Goal: Task Accomplishment & Management: Use online tool/utility

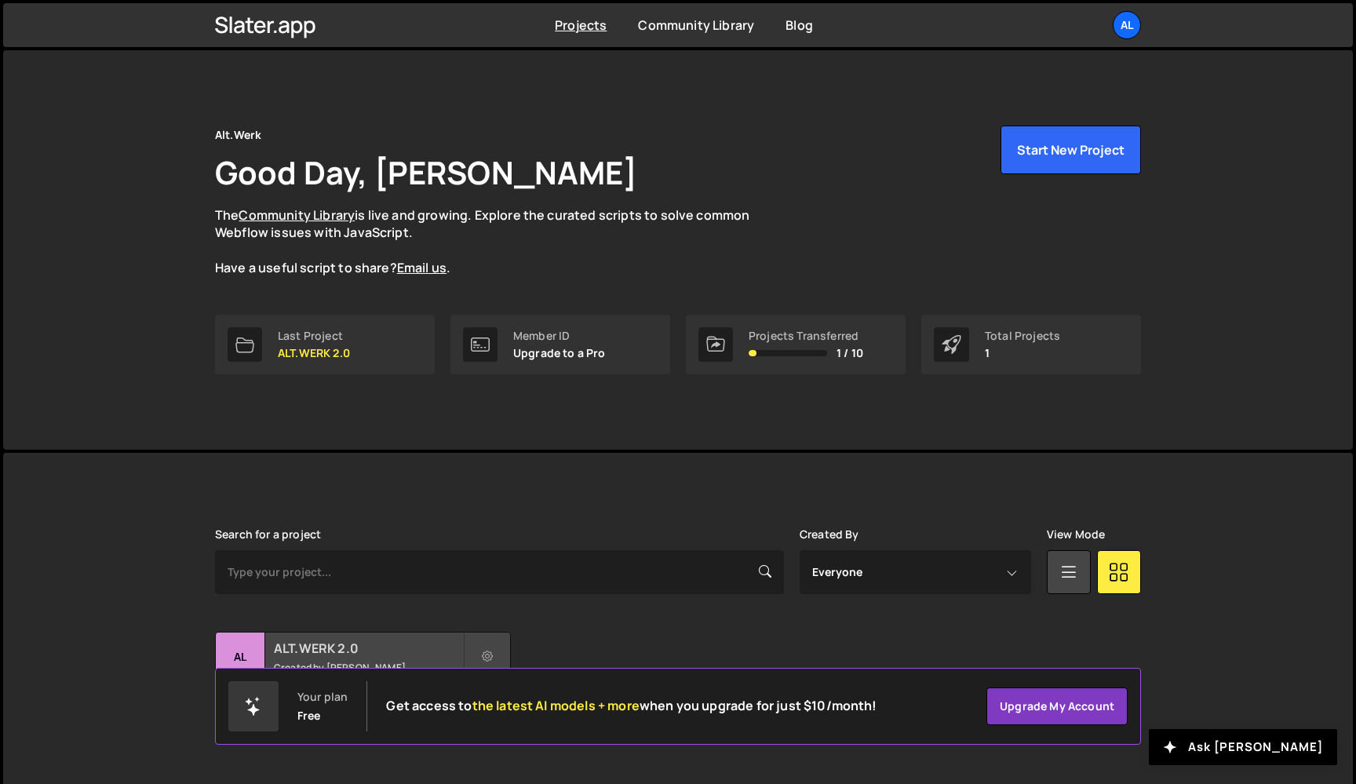
click at [344, 643] on h2 "ALT.WERK 2.0" at bounding box center [368, 647] width 189 height 17
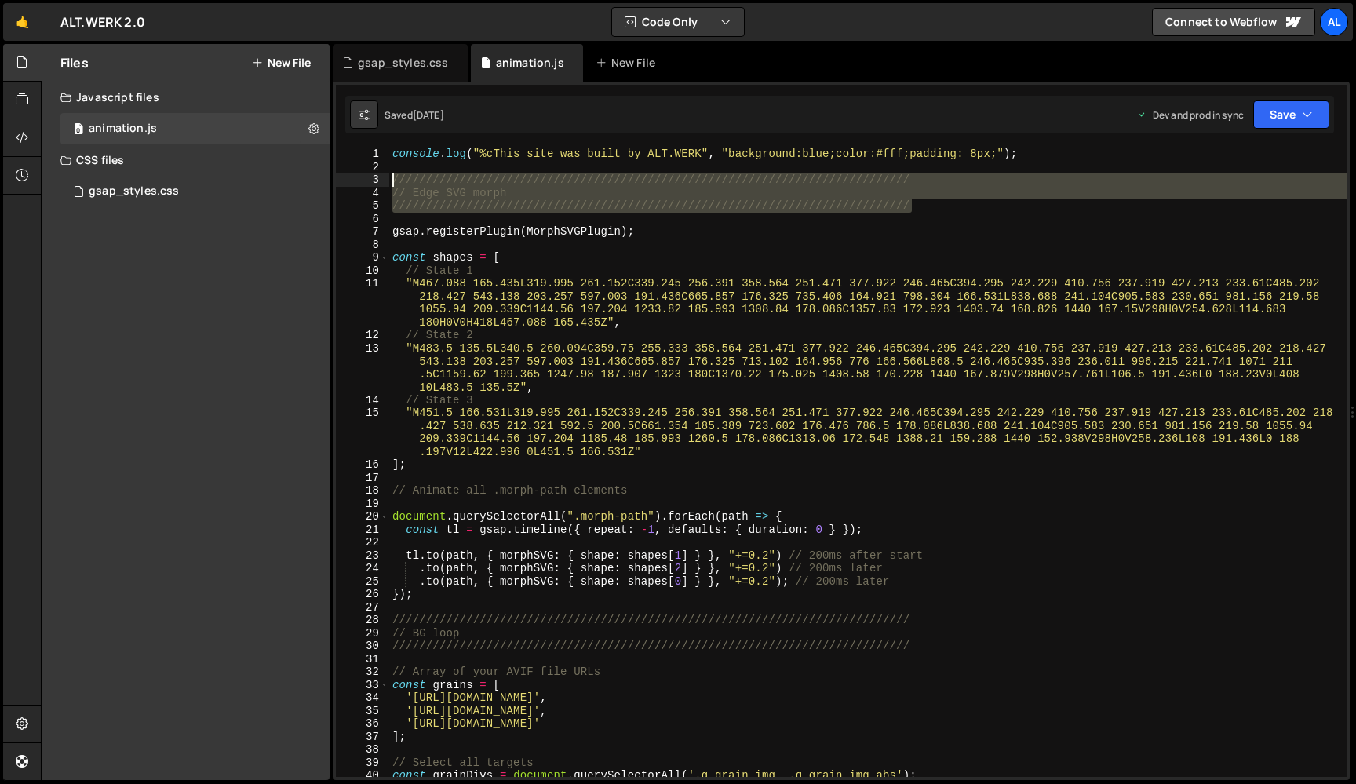
drag, startPoint x: 923, startPoint y: 206, endPoint x: 392, endPoint y: 183, distance: 530.9
click at [392, 183] on div "console . log ( "%cThis site was built by ALT.WERK" , "background:blue;color:#f…" at bounding box center [867, 475] width 957 height 655
click at [1036, 146] on div "///////////////////////////////////////////////////////////////////////////// /…" at bounding box center [841, 431] width 1017 height 698
type textarea "console.log("%cThis site was built by ALT.WERK", "background:blue;color:#fff;pa…"
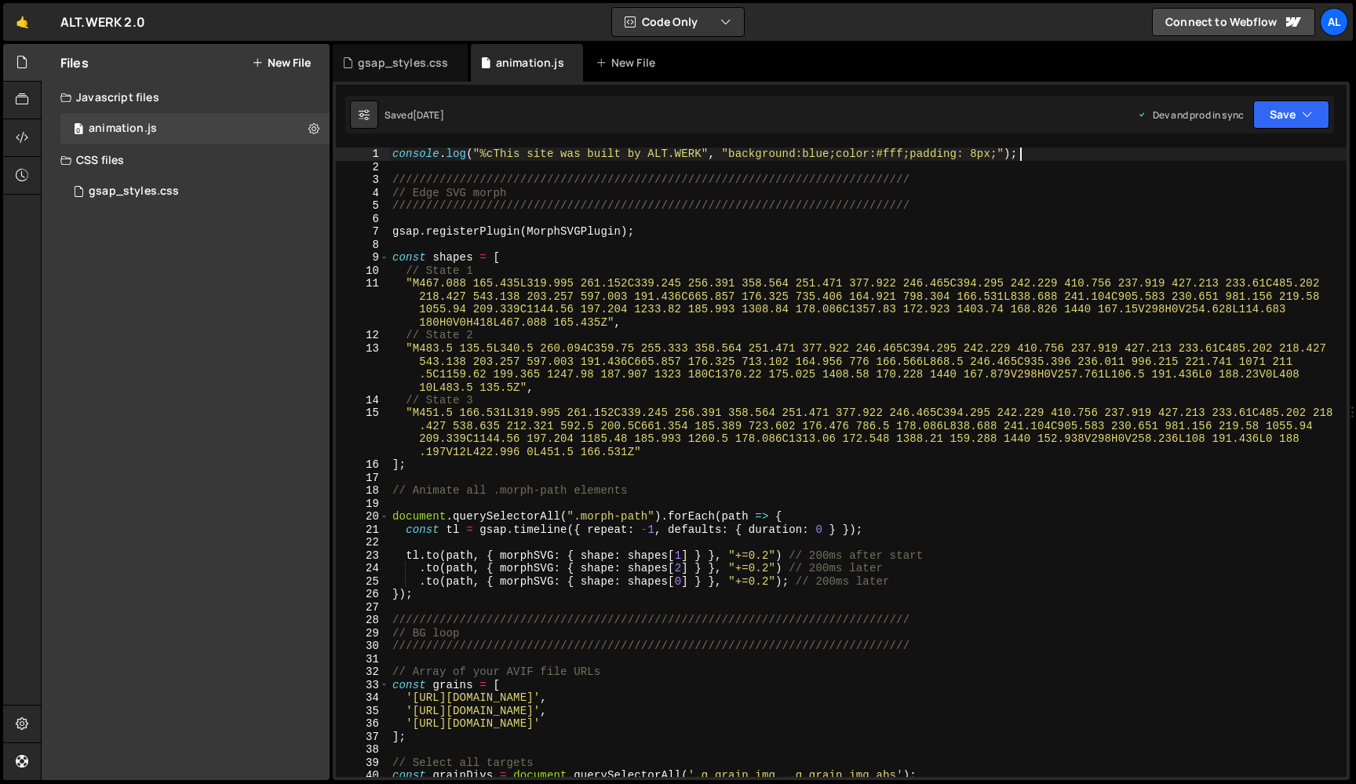
click at [1035, 158] on div "console . log ( "%cThis site was built by ALT.WERK" , "background:blue;color:#f…" at bounding box center [867, 475] width 957 height 655
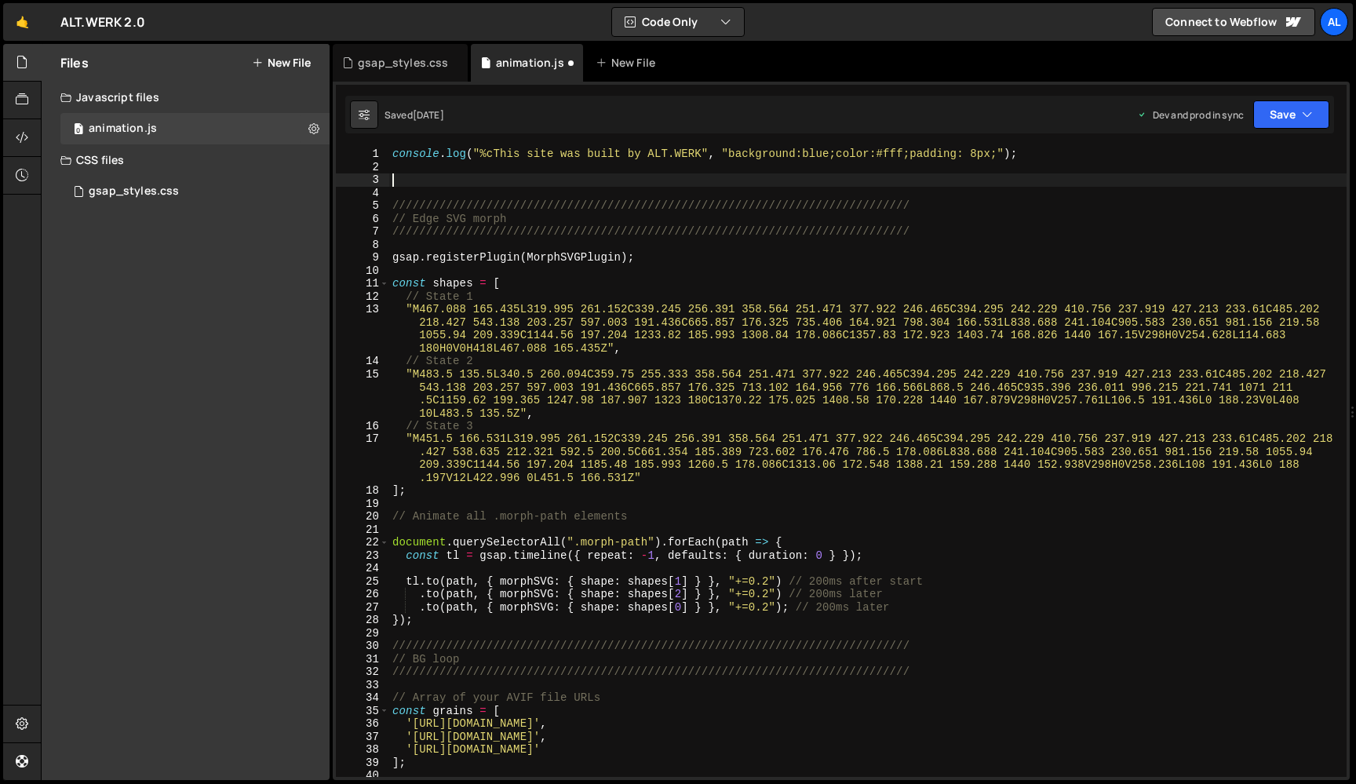
paste textarea "/////////////////////////////////////////////////////////////////////////////"
type textarea "/////////////////////////////////////////////////////////////////////////////"
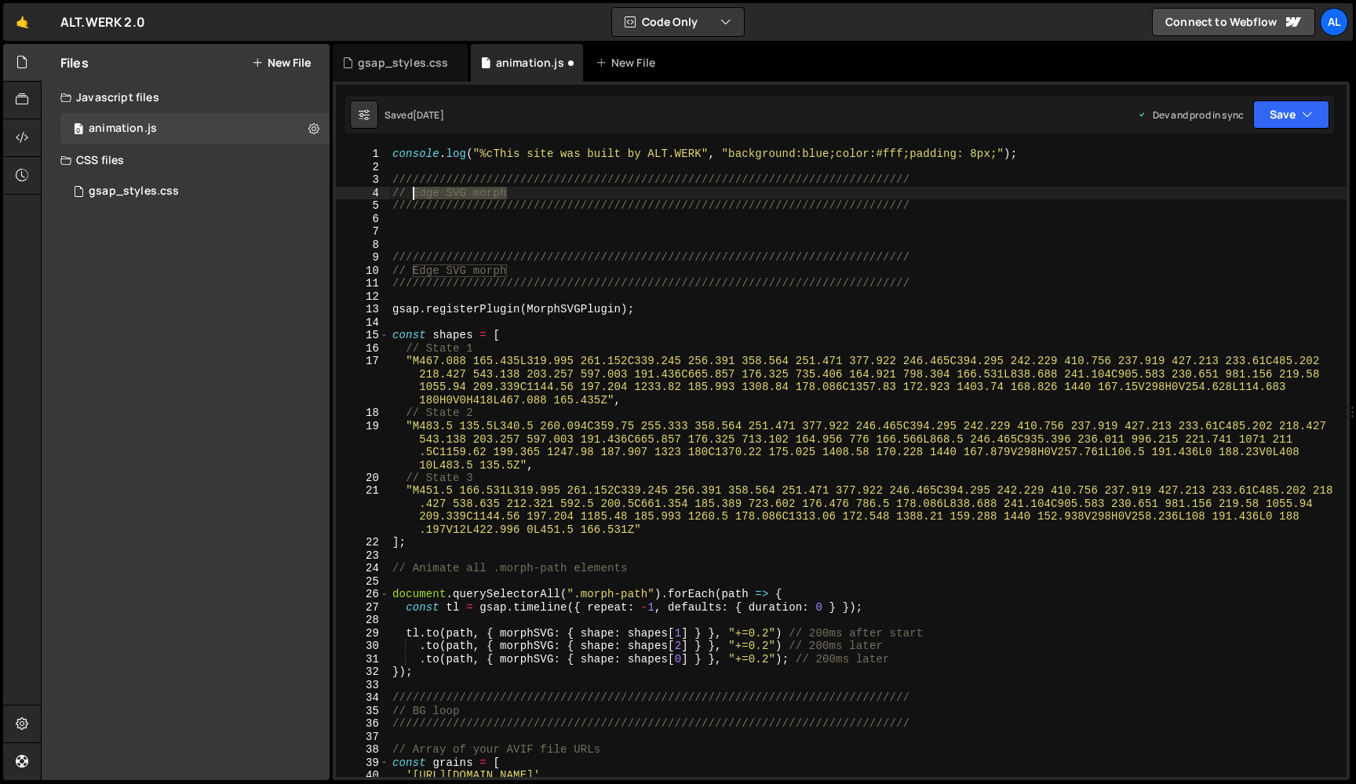
drag, startPoint x: 522, startPoint y: 194, endPoint x: 415, endPoint y: 194, distance: 106.7
click at [415, 194] on div "console . log ( "%cThis site was built by ALT.WERK" , "background:blue;color:#f…" at bounding box center [867, 475] width 957 height 655
type textarea "// Cursor tooltip"
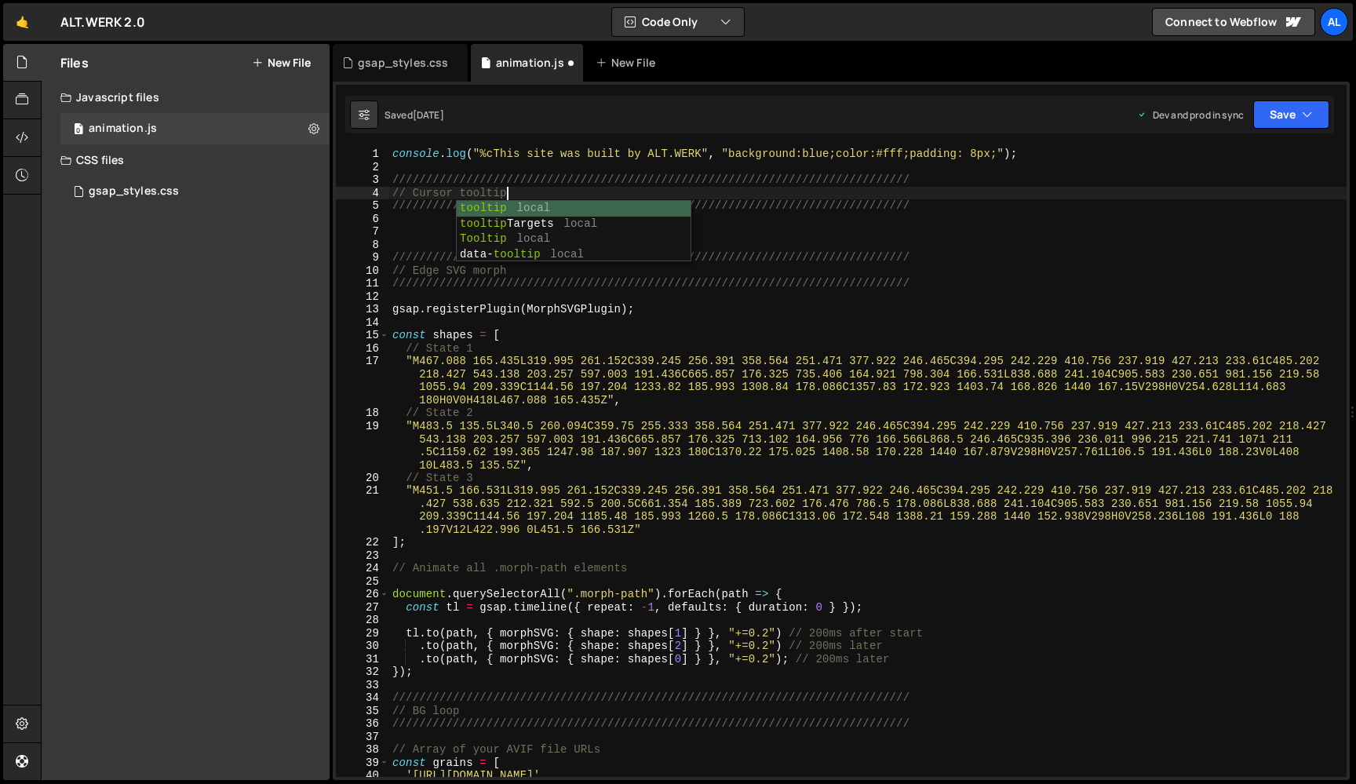
click at [756, 224] on div "console . log ( "%cThis site was built by ALT.WERK" , "background:blue;color:#f…" at bounding box center [867, 475] width 957 height 655
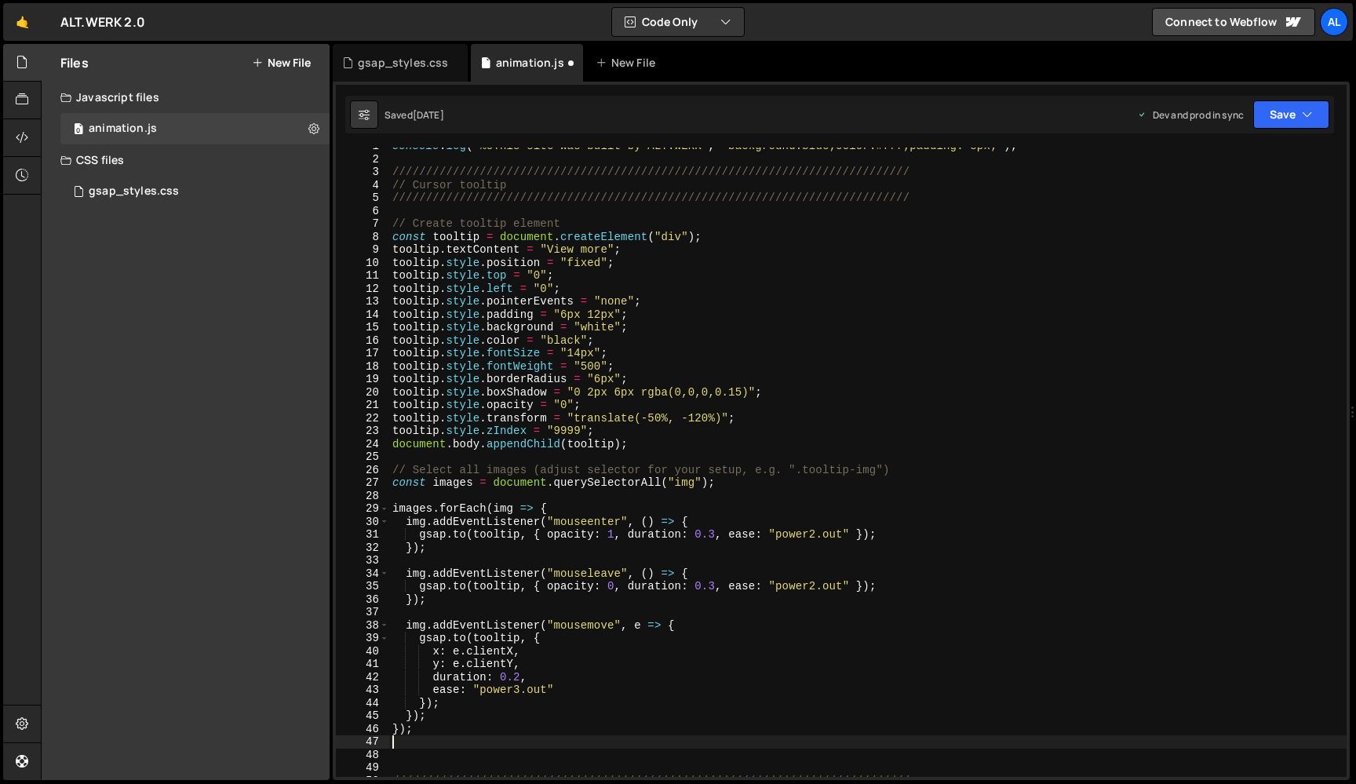
scroll to position [9, 0]
click at [1281, 119] on button "Save" at bounding box center [1291, 114] width 76 height 28
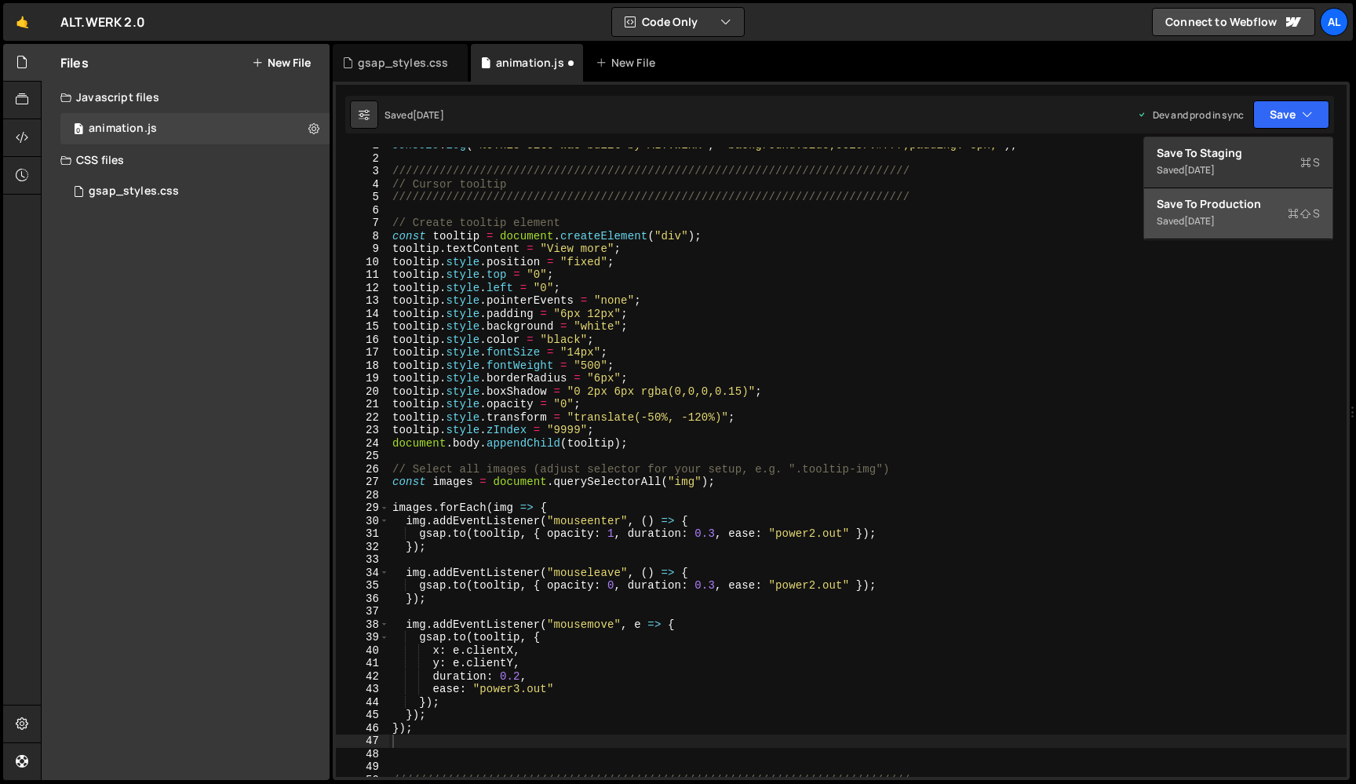
click at [1215, 213] on div "Saved 1 month ago" at bounding box center [1238, 221] width 163 height 19
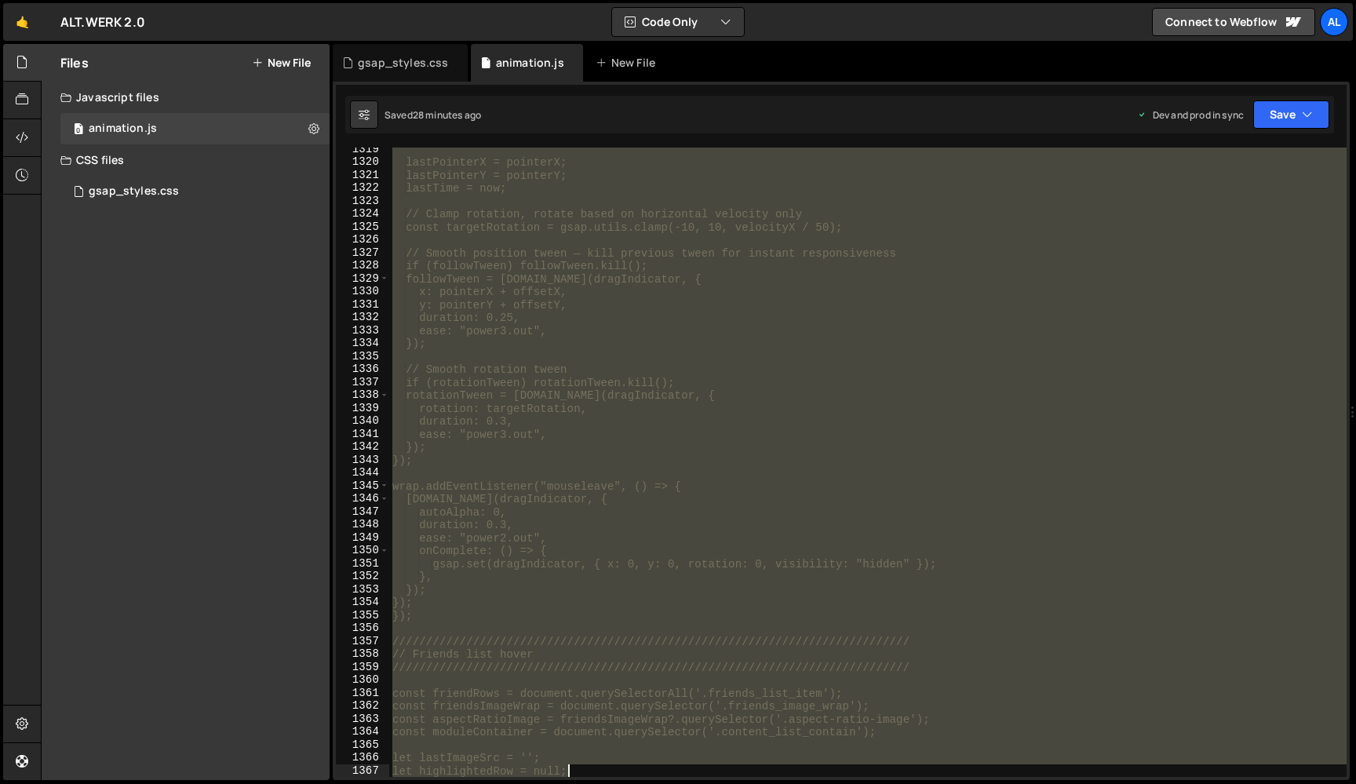
scroll to position [17249, 0]
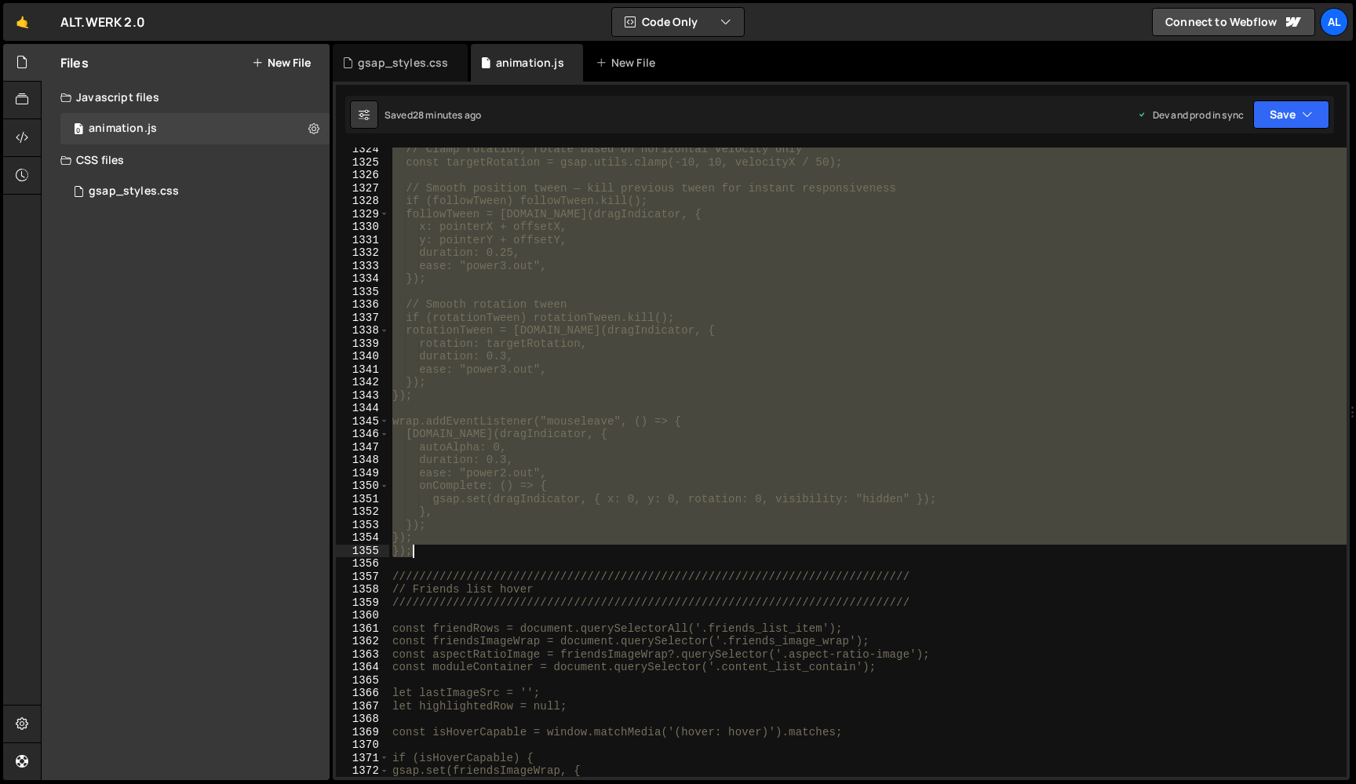
drag, startPoint x: 392, startPoint y: 173, endPoint x: 561, endPoint y: 548, distance: 411.2
click at [561, 548] on div "// Clamp rotation, rotate based on horizontal velocity only const targetRotatio…" at bounding box center [867, 470] width 957 height 655
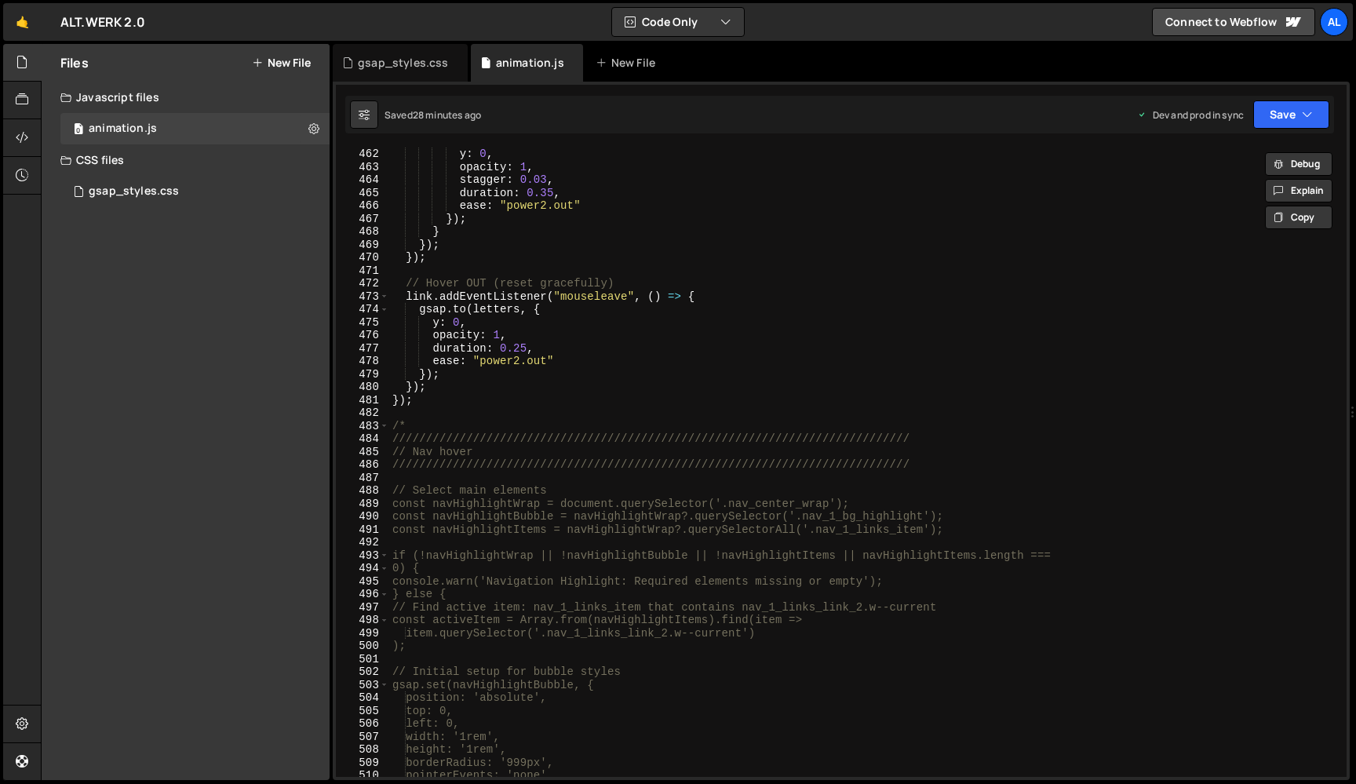
scroll to position [6084, 0]
click at [443, 403] on div "gsap . to ( letters , { y : 0 , opacity : 1 , stagger : 0.03 , duration : 0.35 …" at bounding box center [867, 462] width 957 height 655
type textarea "});"
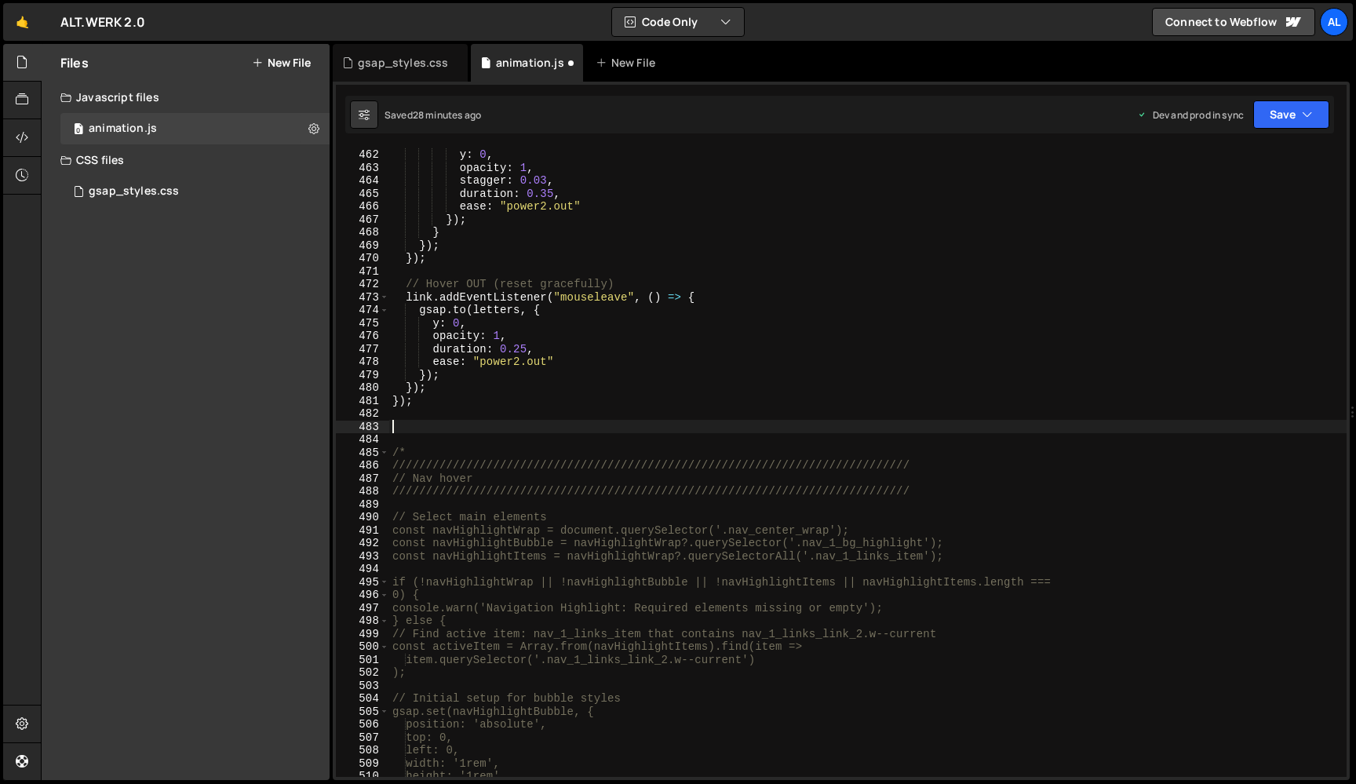
paste textarea
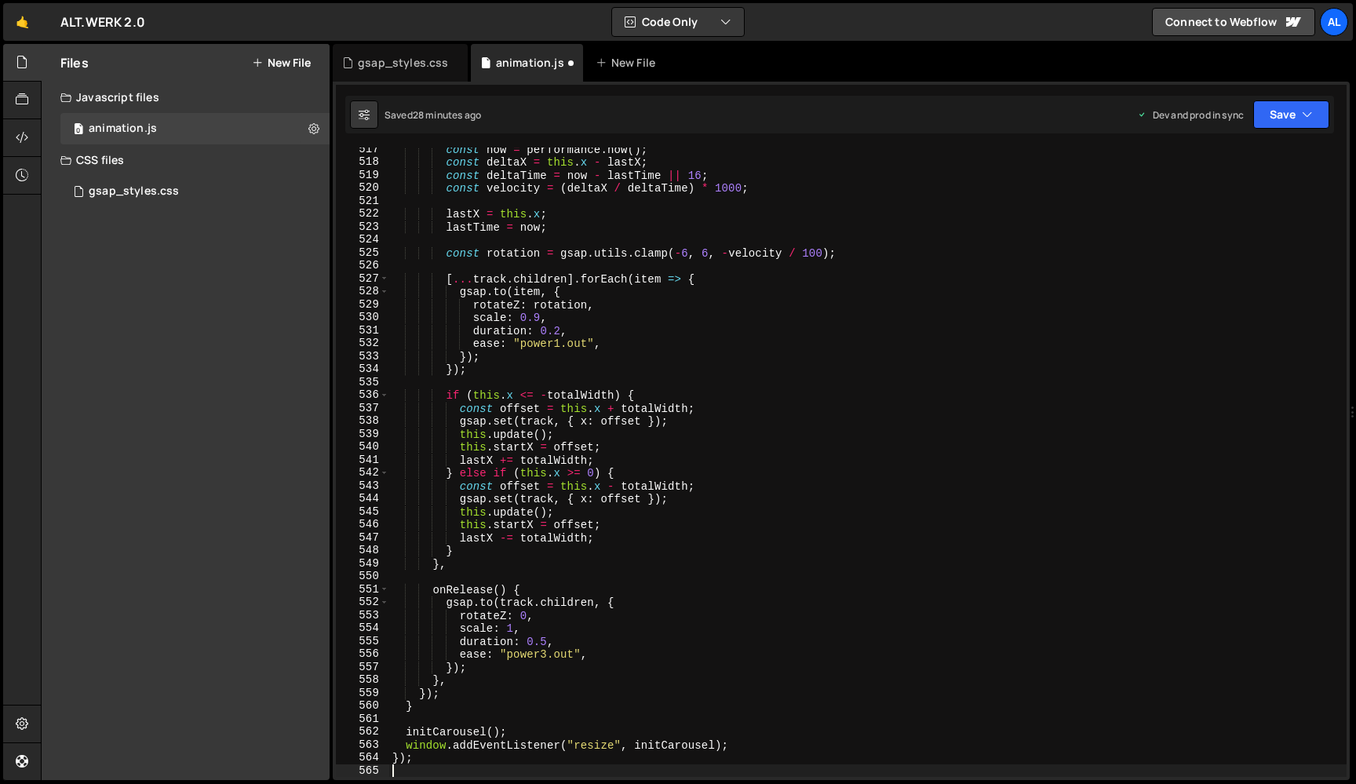
scroll to position [6802, 0]
click at [1298, 111] on button "Save" at bounding box center [1291, 114] width 76 height 28
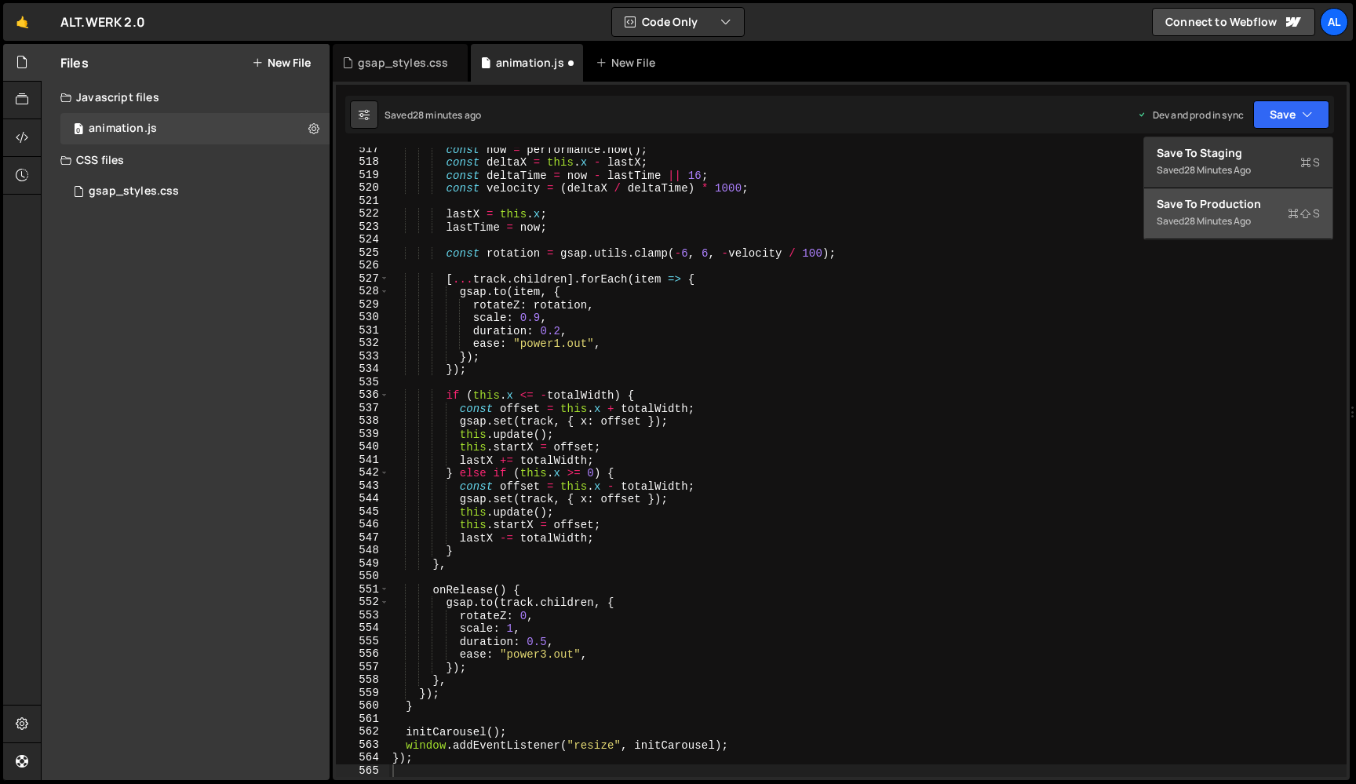
click at [1231, 206] on div "Save to Production S" at bounding box center [1238, 204] width 163 height 16
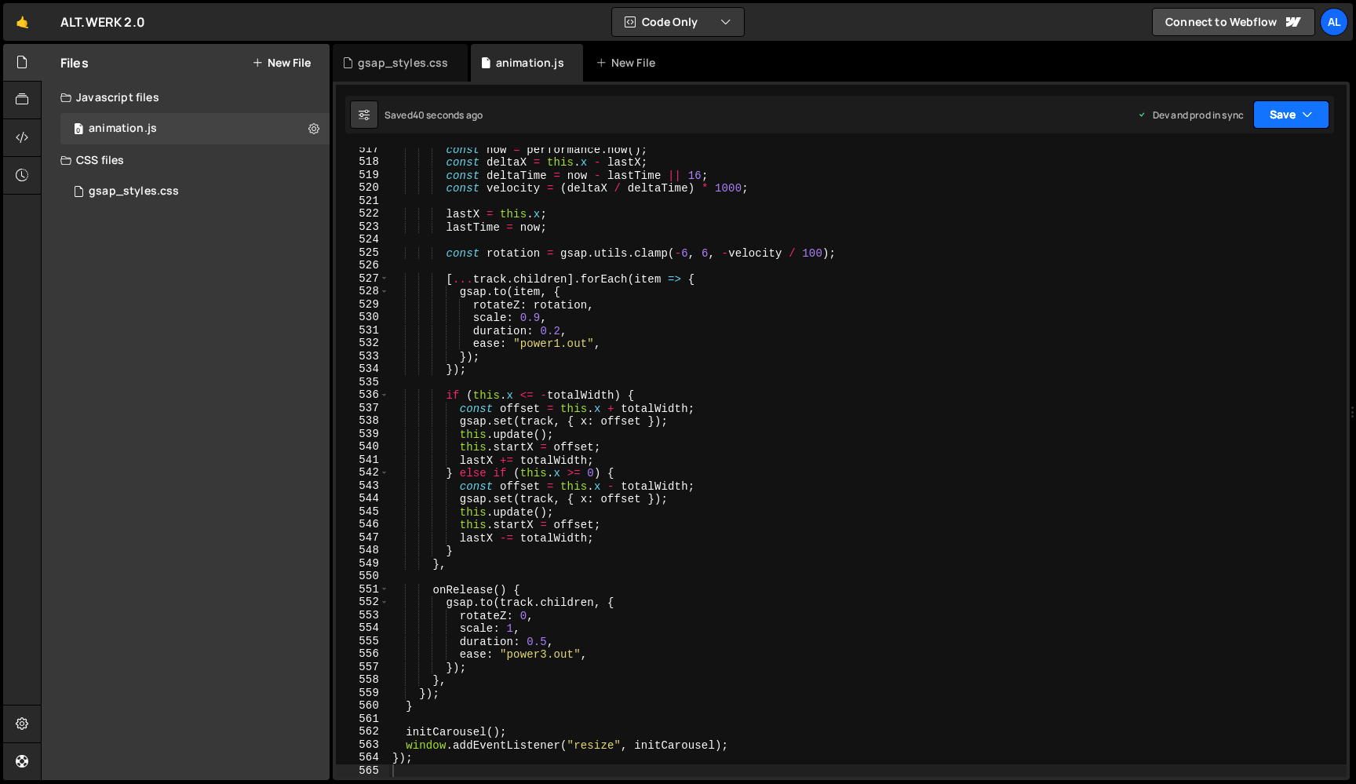
click at [1263, 115] on button "Save" at bounding box center [1291, 114] width 76 height 28
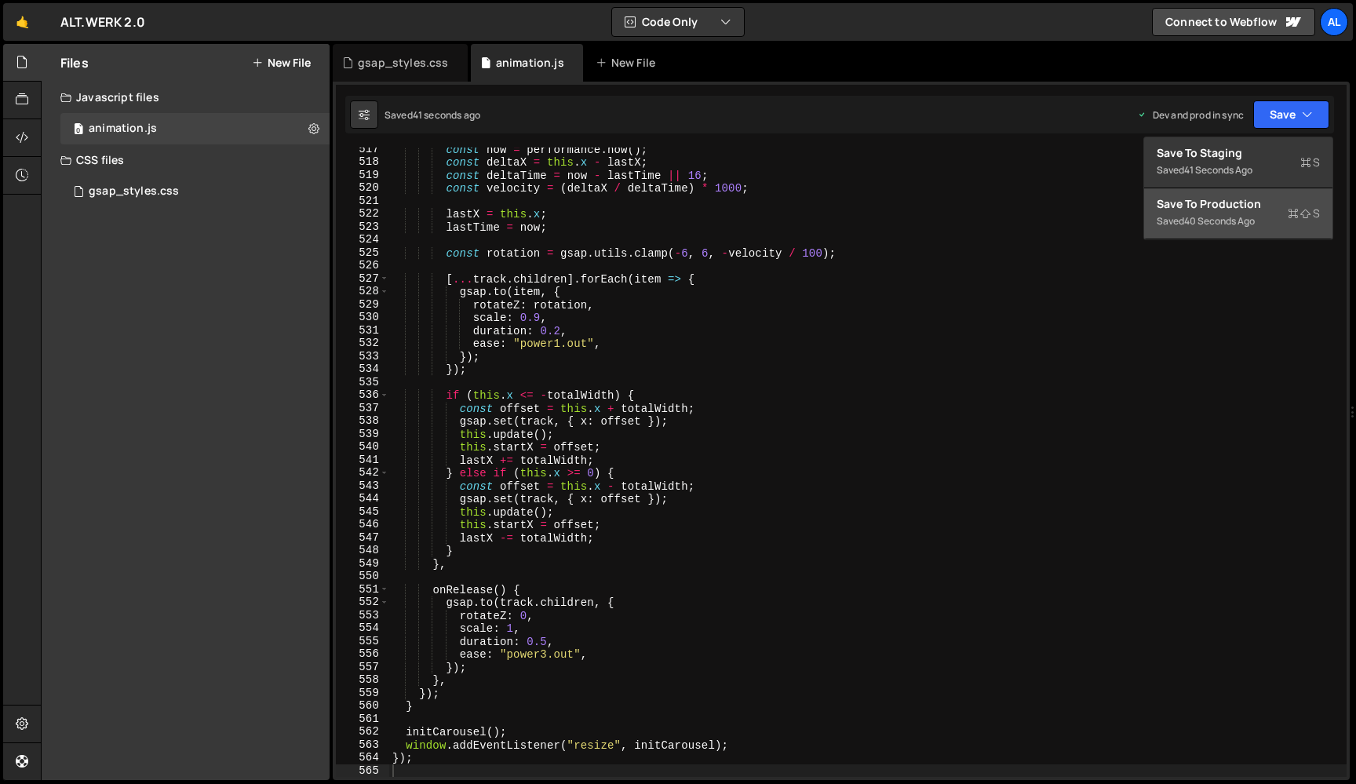
click at [1211, 202] on div "Save to Production S" at bounding box center [1238, 204] width 163 height 16
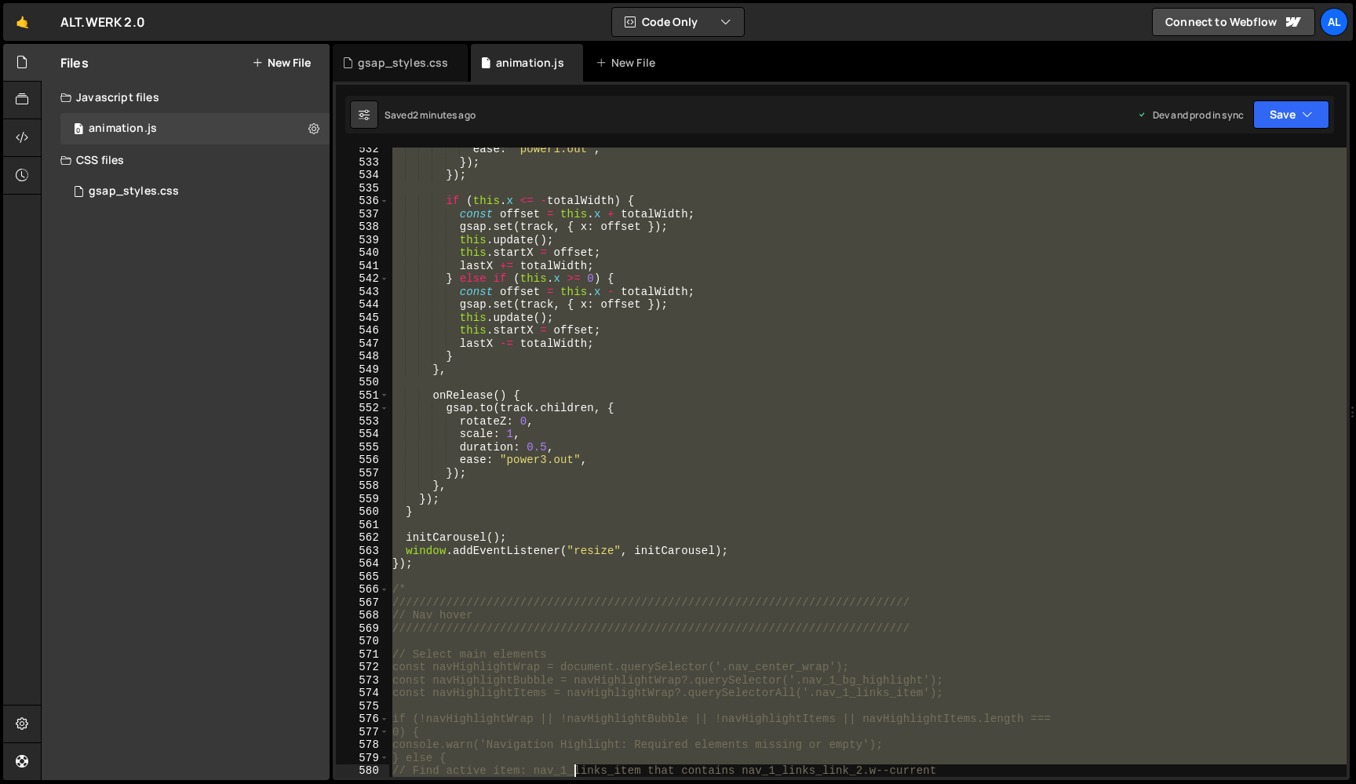
scroll to position [6996, 0]
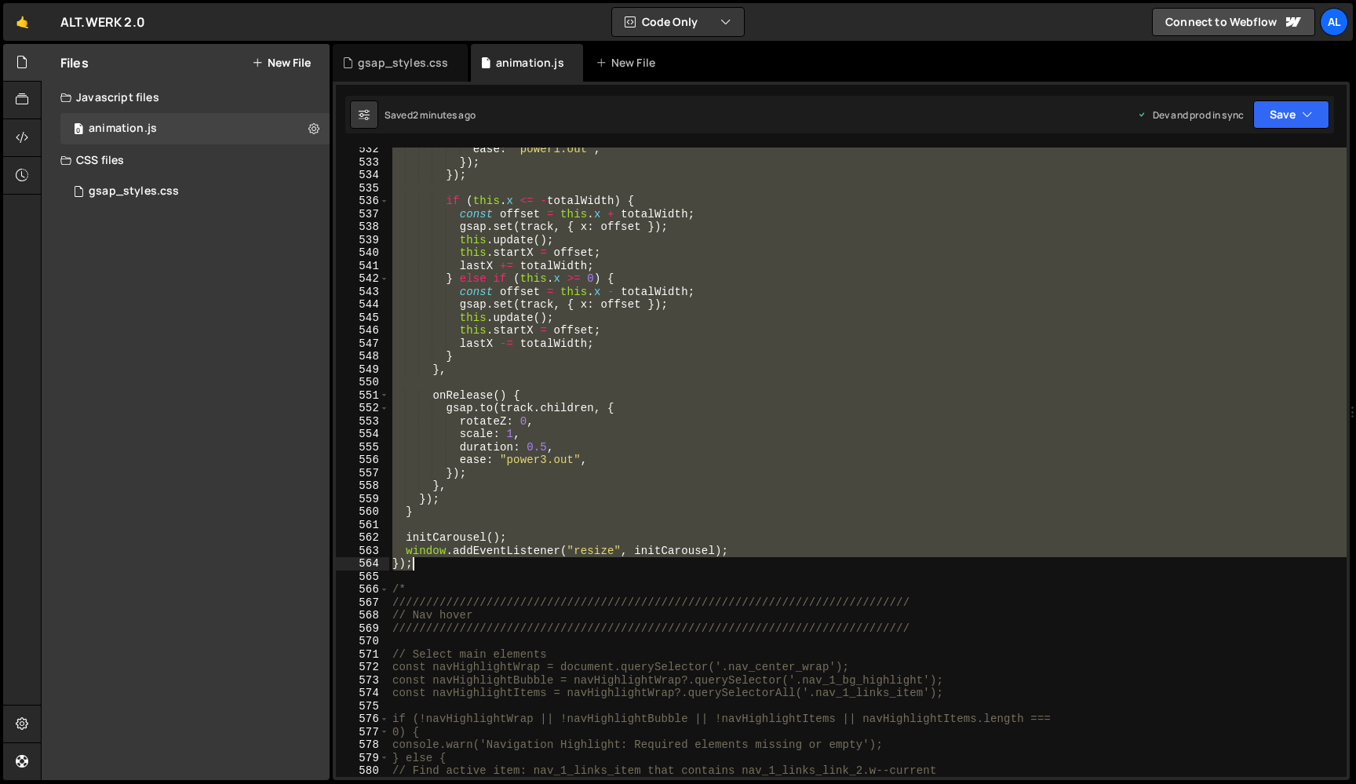
drag, startPoint x: 395, startPoint y: 278, endPoint x: 526, endPoint y: 566, distance: 316.0
click at [526, 566] on div "ease : "power1.out" , }) ; }) ; if ( this . x <= - totalWidth ) { const offset …" at bounding box center [867, 470] width 957 height 655
type textarea "window.addEventListener("resize", initCarousel); });"
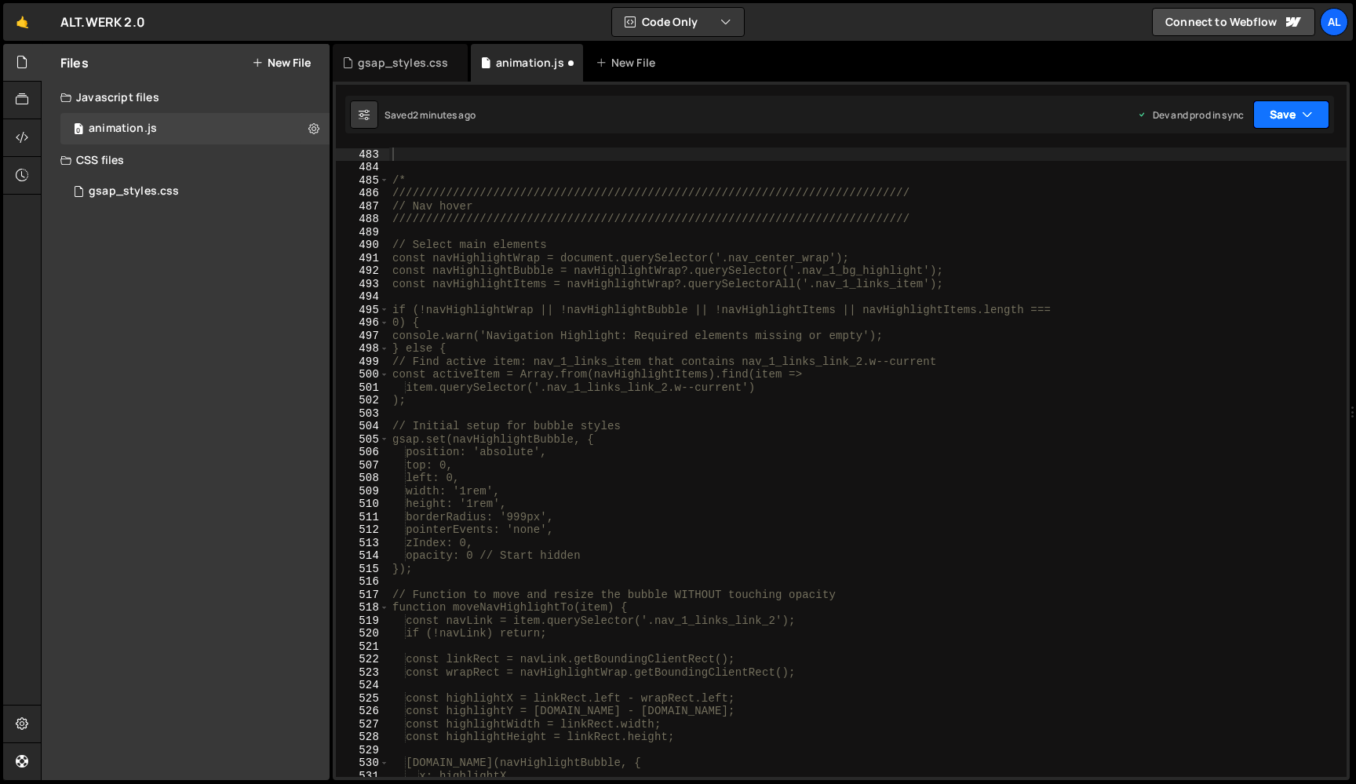
click at [1288, 115] on button "Save" at bounding box center [1291, 114] width 76 height 28
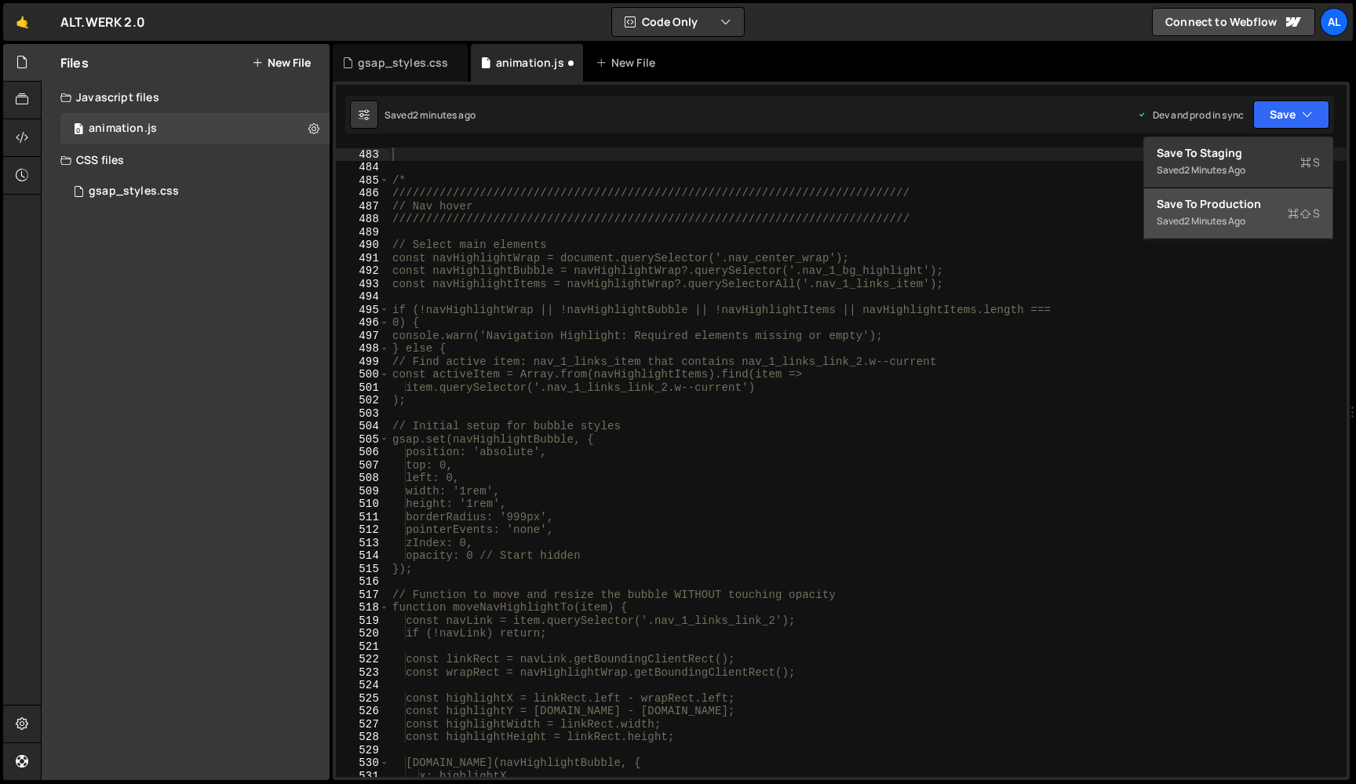
click at [1197, 211] on div "Save to Production S" at bounding box center [1238, 204] width 163 height 16
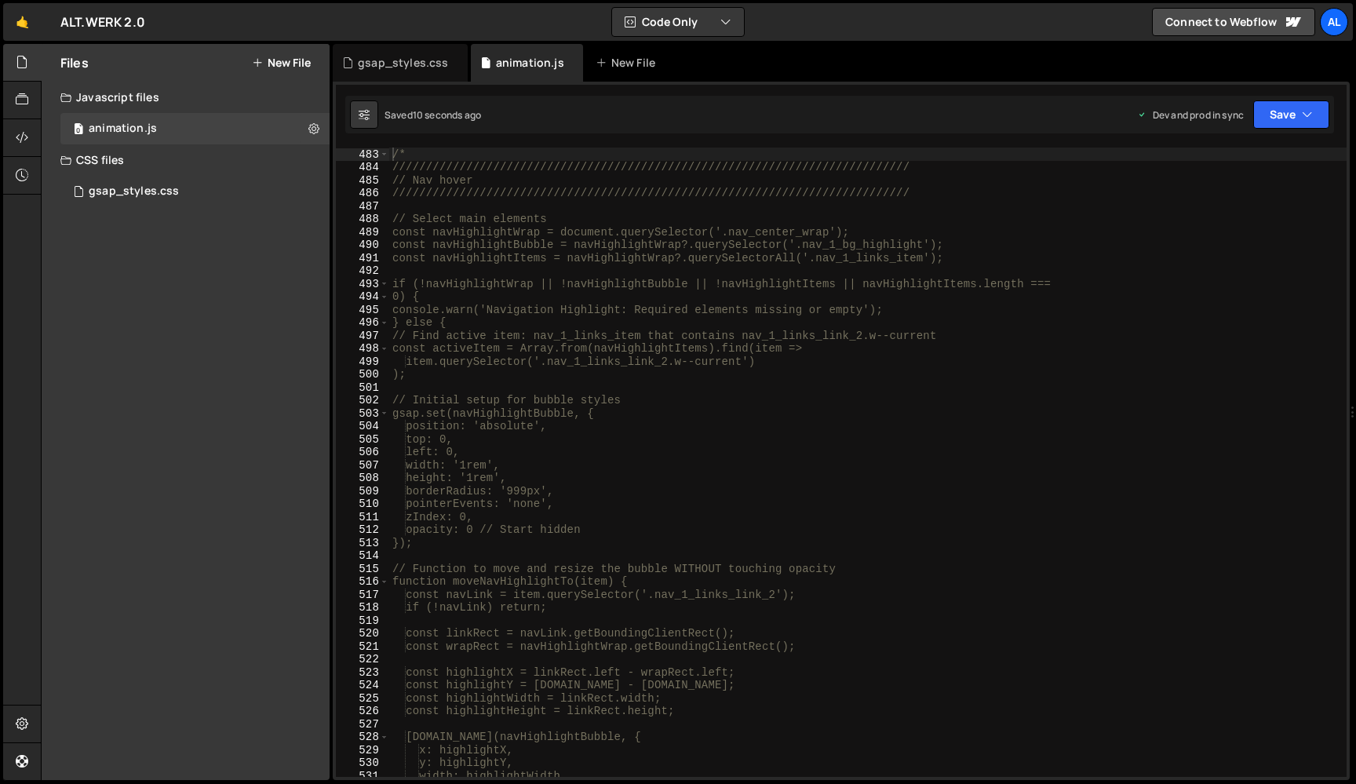
type textarea "console.warn('Navigation Highlight: Required elements missing or empty');"
click at [526, 307] on div "/* ////////////////////////////////////////////////////////////////////////////…" at bounding box center [867, 475] width 957 height 655
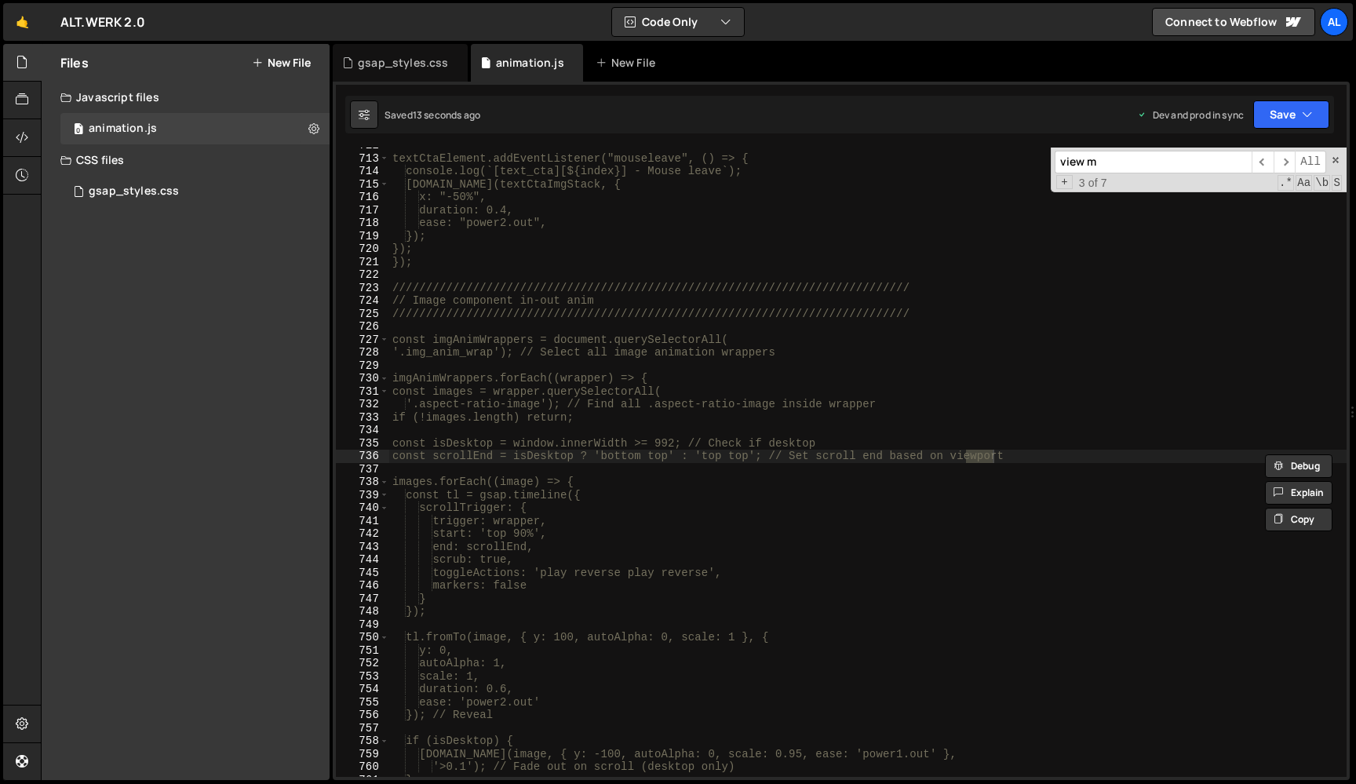
scroll to position [0, 0]
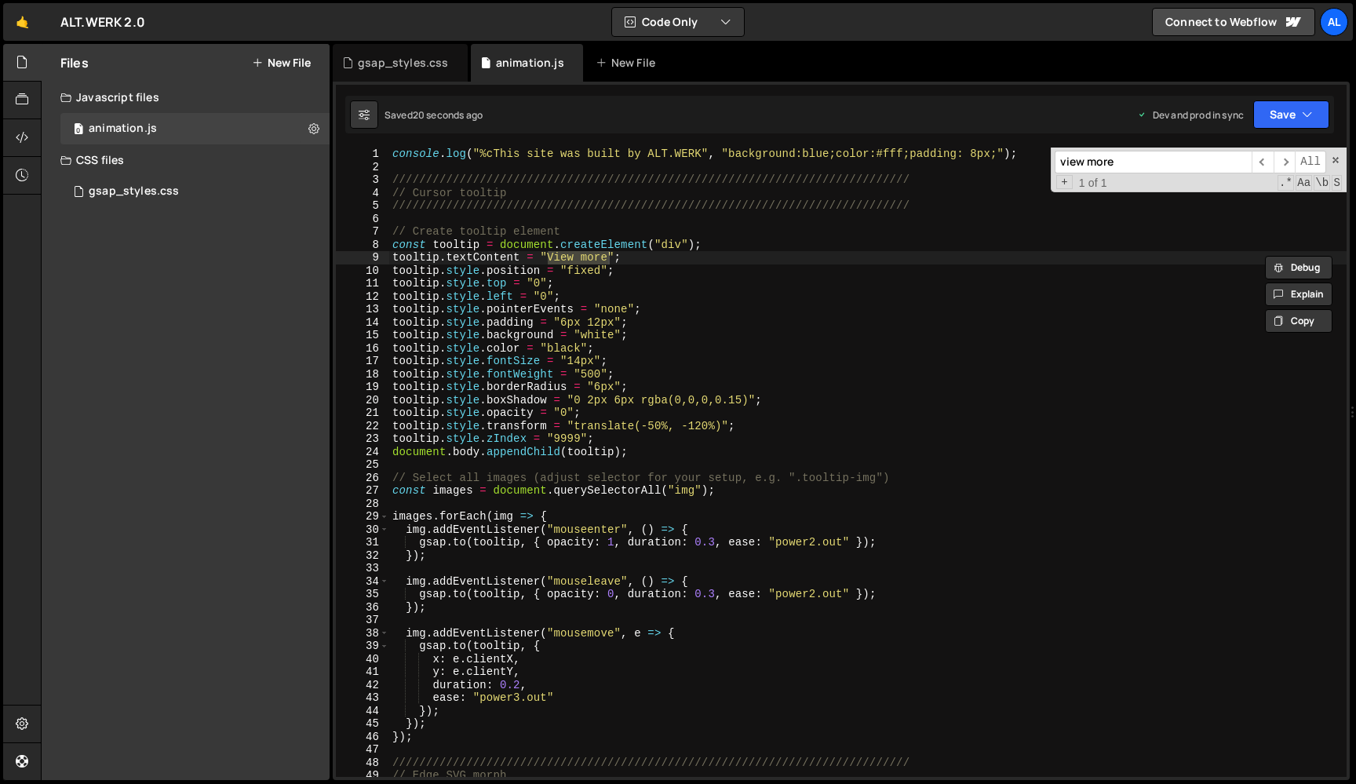
type input "view more"
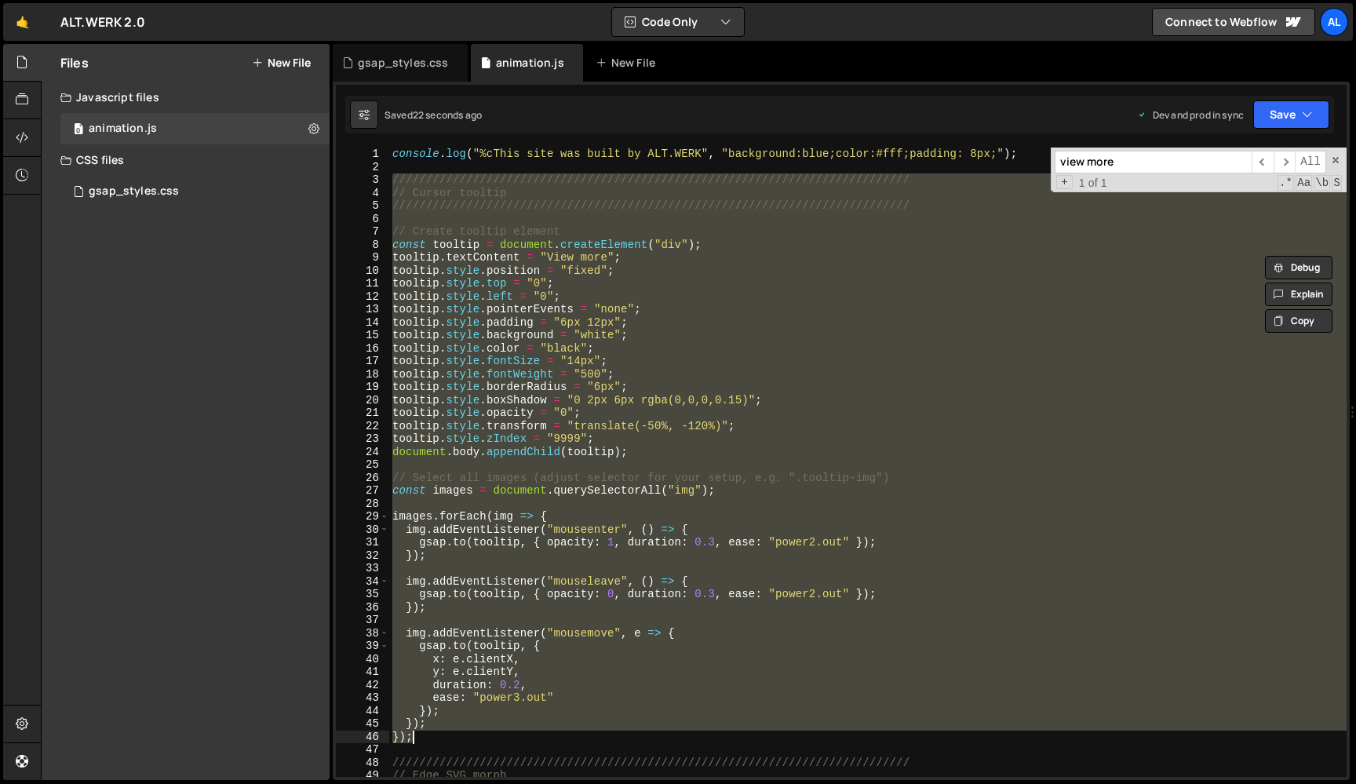
drag, startPoint x: 392, startPoint y: 175, endPoint x: 440, endPoint y: 734, distance: 560.8
click at [440, 734] on div "console . log ( "%cThis site was built by ALT.WERK" , "background:blue;color:#f…" at bounding box center [867, 475] width 957 height 655
type textarea "}); });"
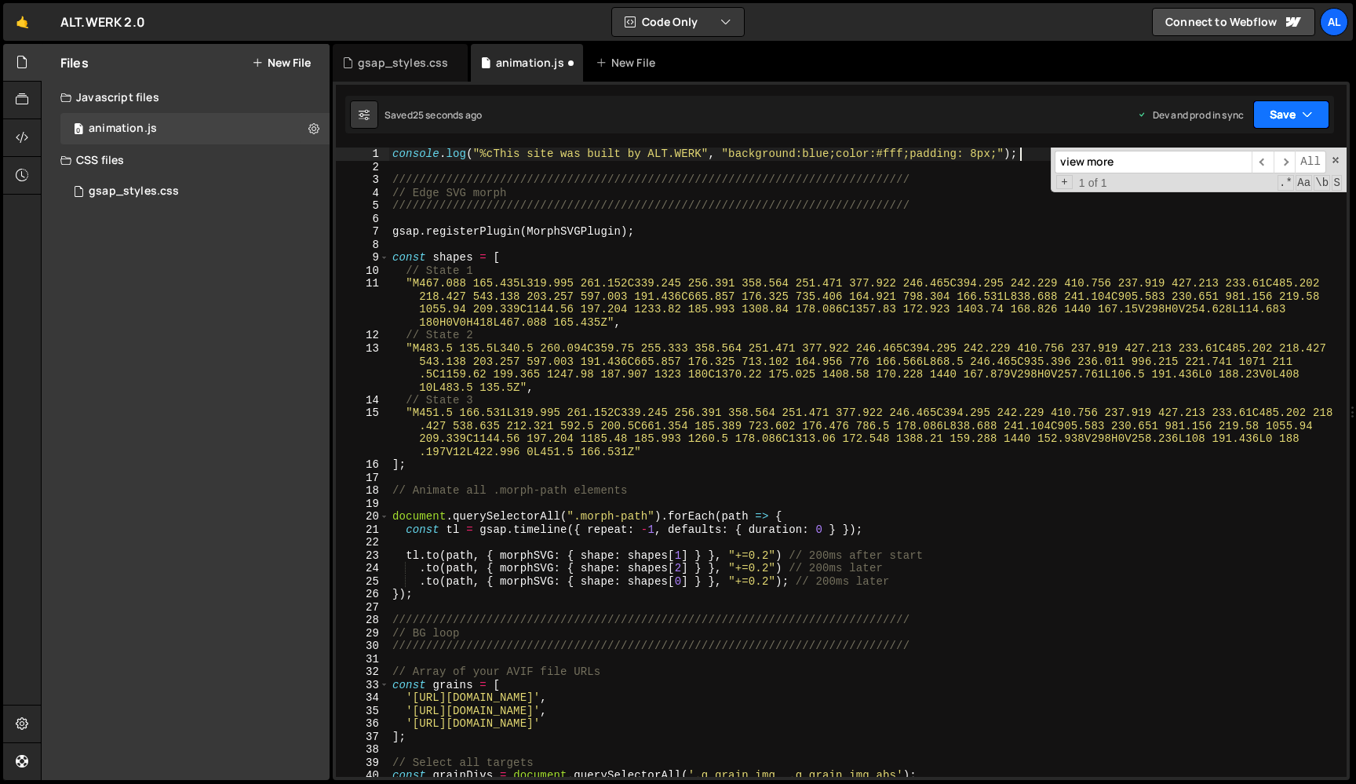
click at [1288, 112] on button "Save" at bounding box center [1291, 114] width 76 height 28
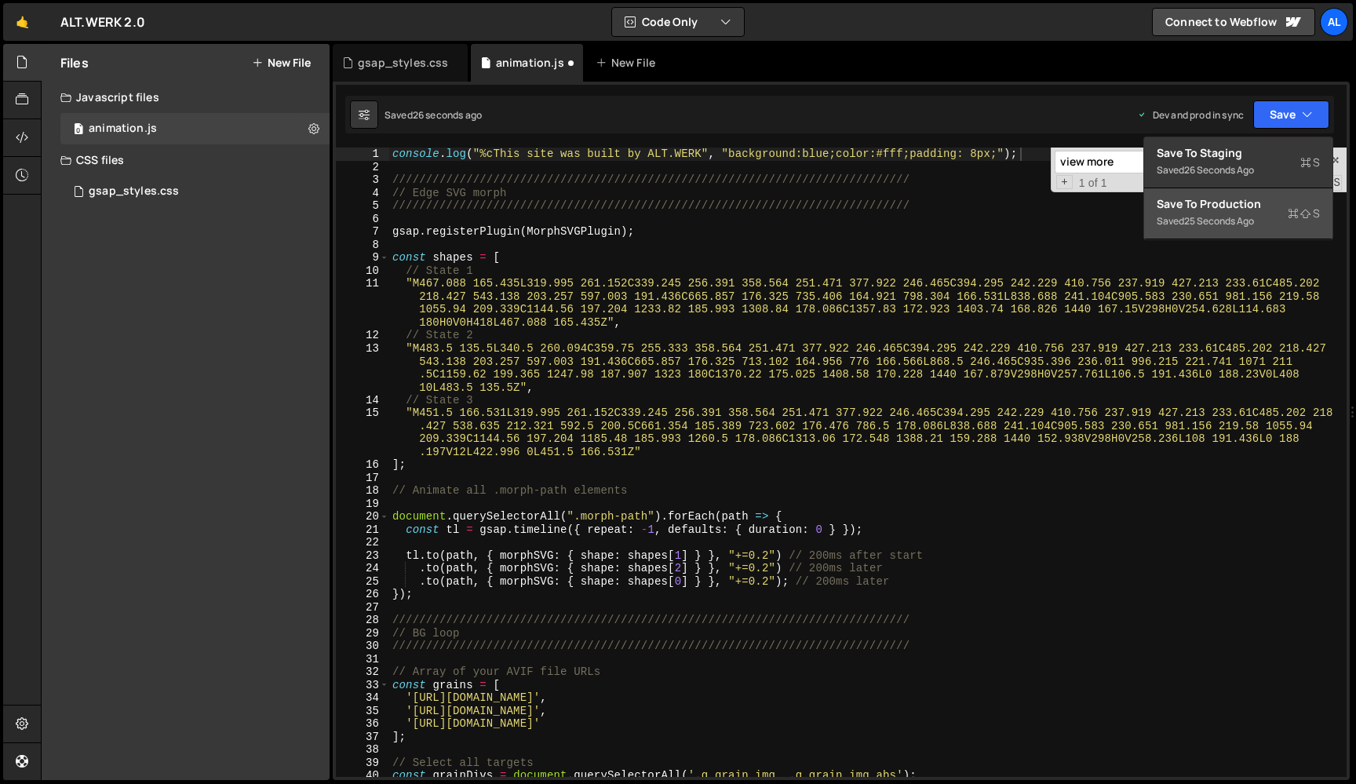
click at [1208, 206] on div "Save to Production S" at bounding box center [1238, 204] width 163 height 16
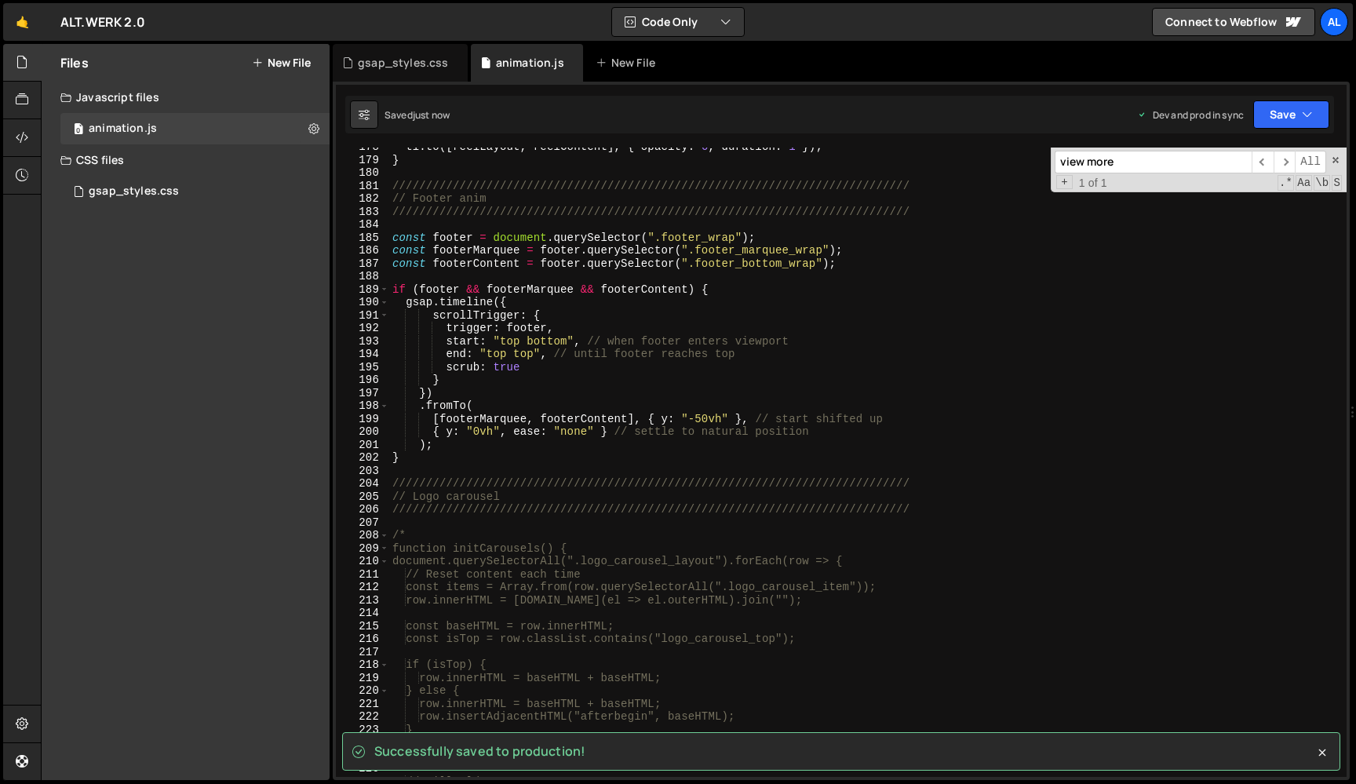
scroll to position [2415, 0]
type textarea "}"
click at [444, 459] on div "tl . to ([ reelLayout , reelContent ] , { opacity : 0 , duration : 1 }) ; } ///…" at bounding box center [867, 467] width 957 height 655
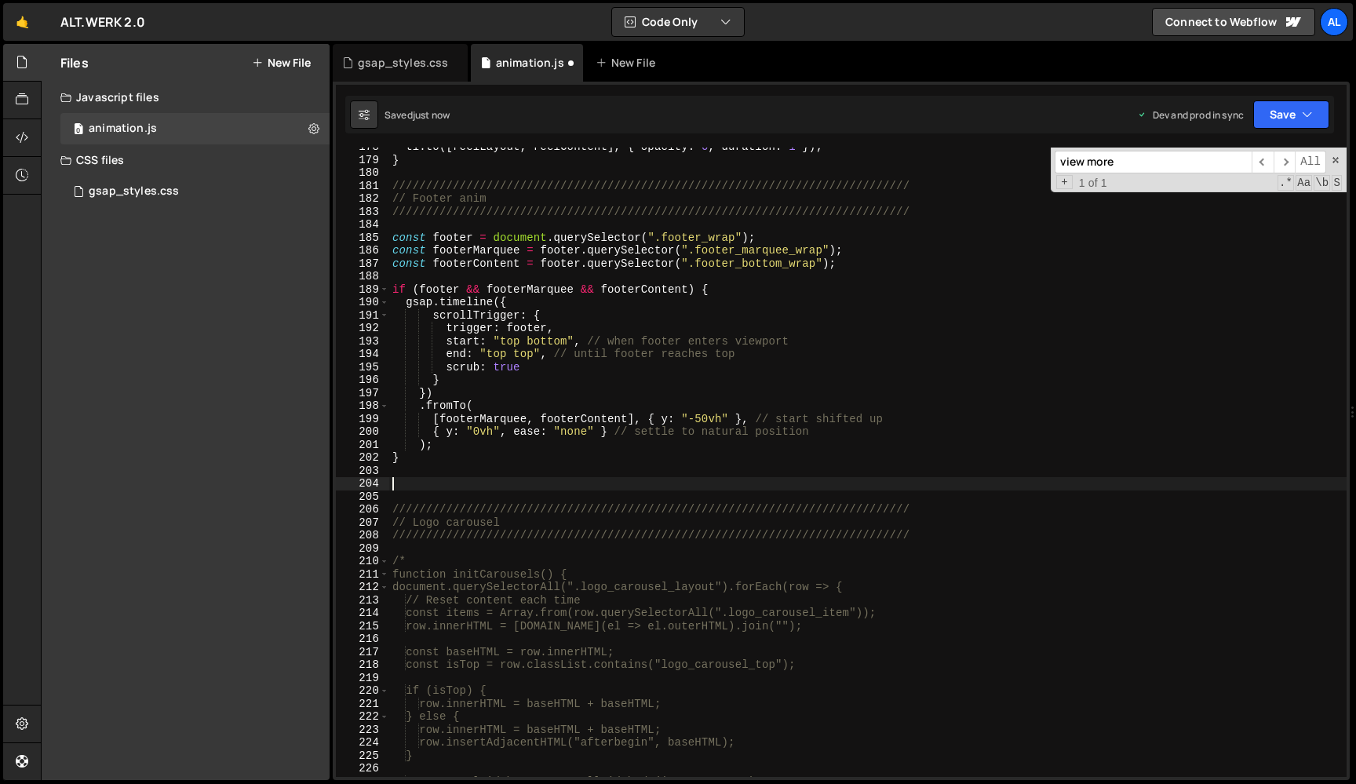
paste textarea "});"
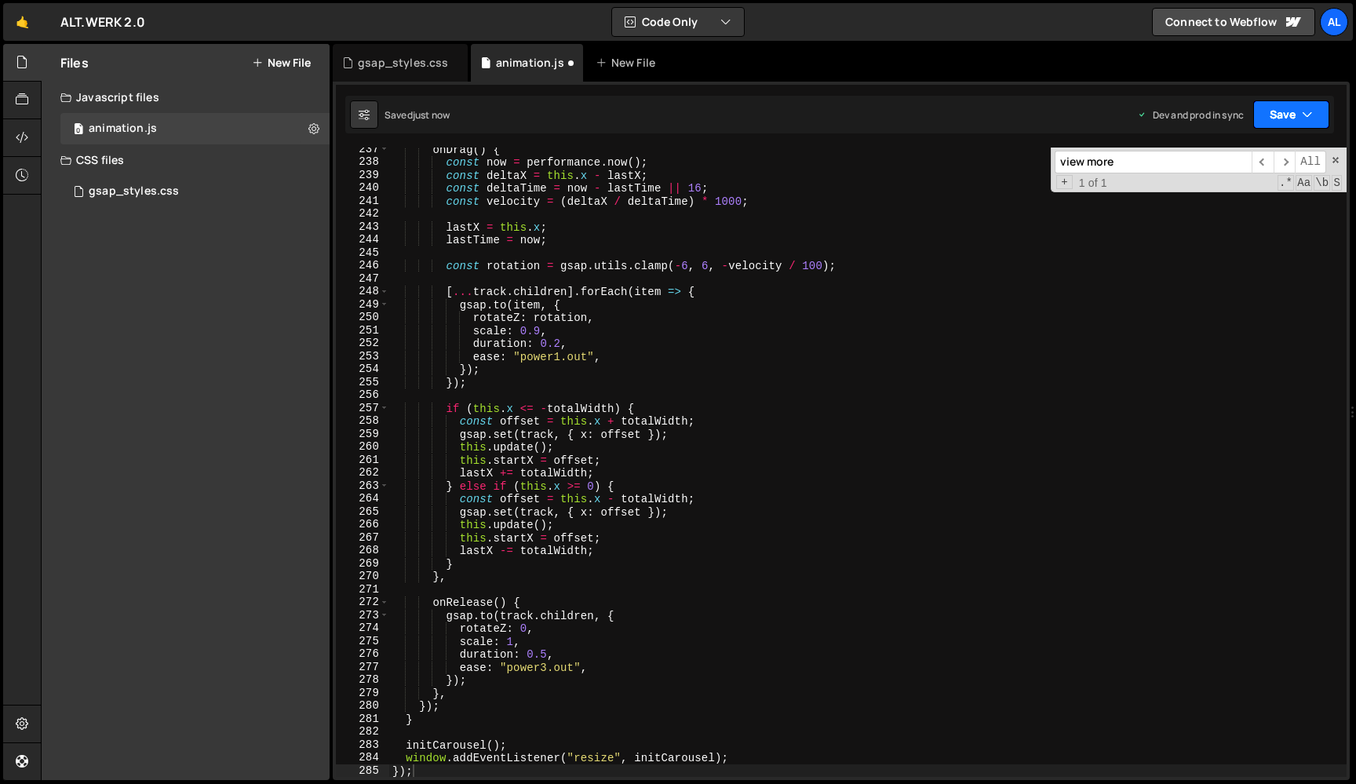
click at [1284, 113] on button "Save" at bounding box center [1291, 114] width 76 height 28
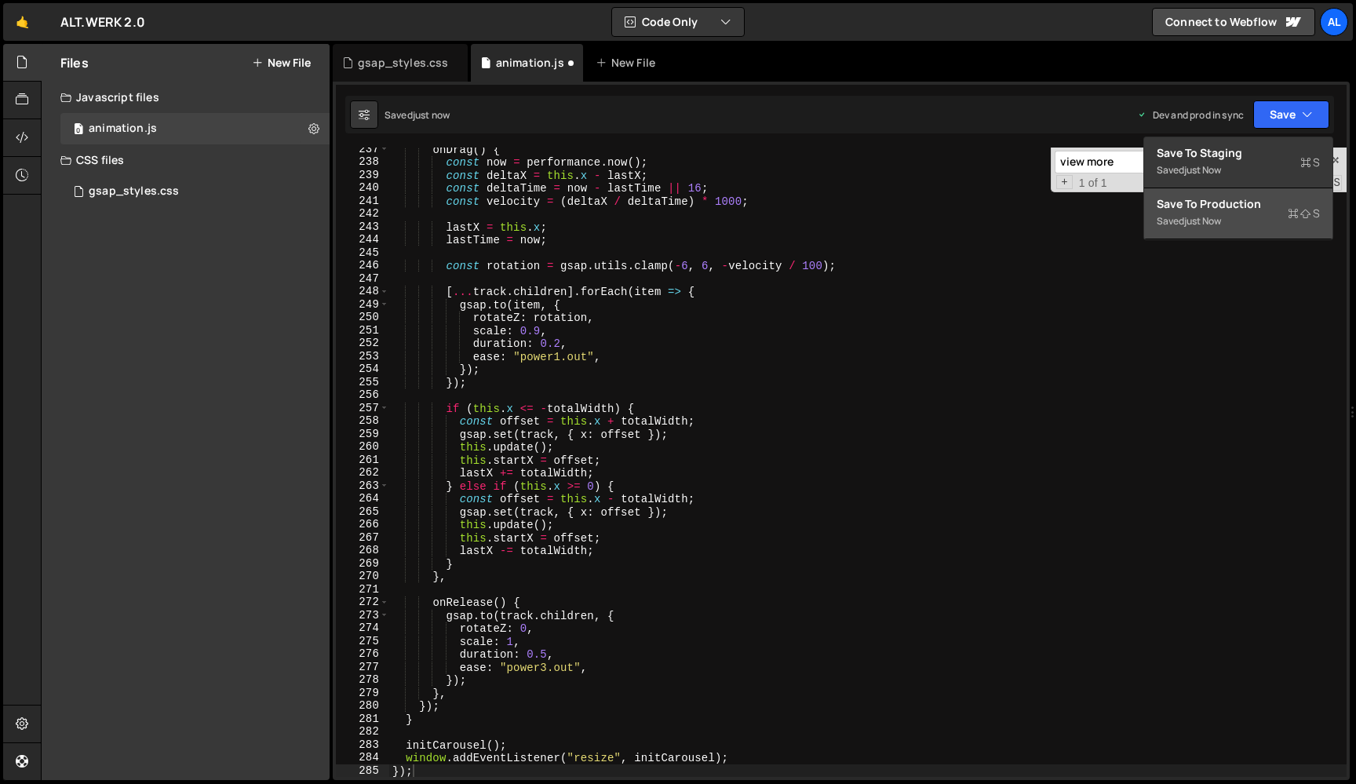
click at [1208, 207] on div "Save to Production S" at bounding box center [1238, 204] width 163 height 16
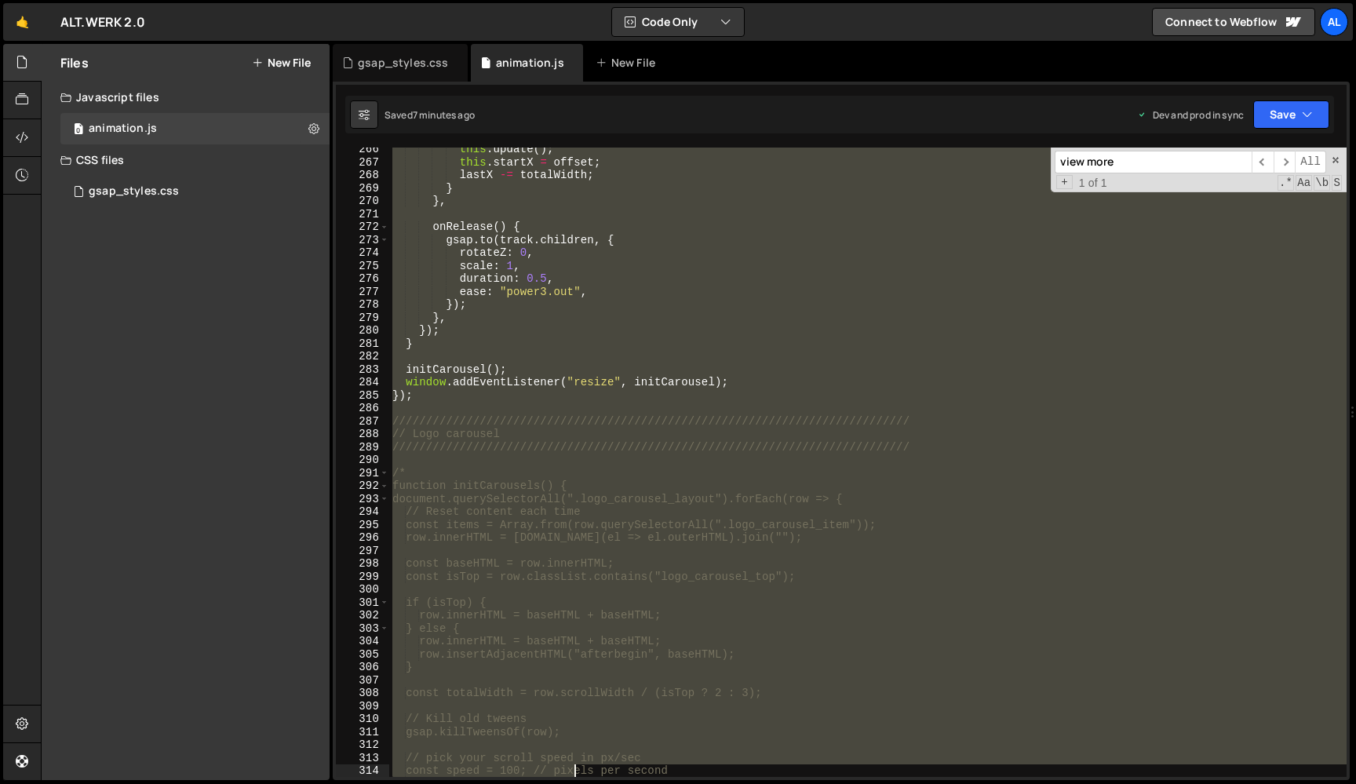
scroll to position [3578, 0]
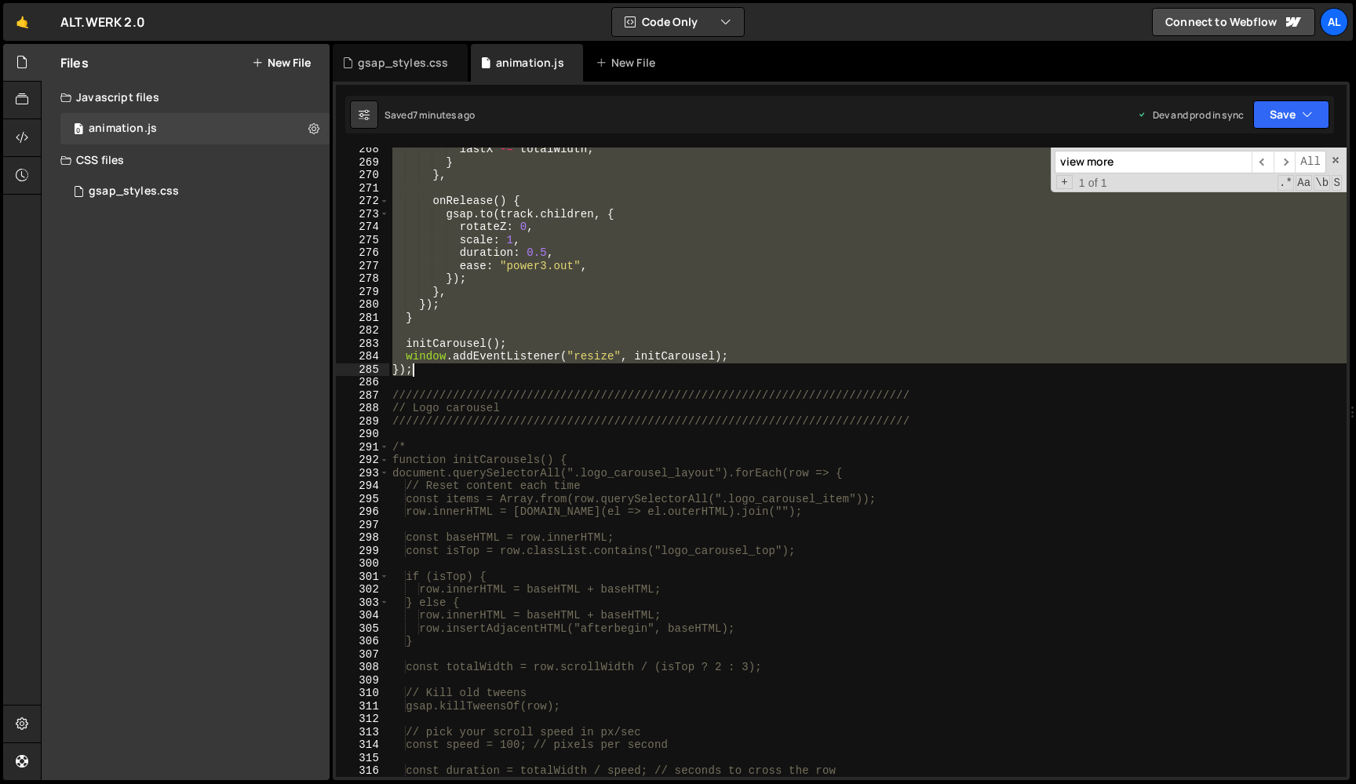
drag, startPoint x: 395, startPoint y: 396, endPoint x: 429, endPoint y: 374, distance: 40.9
click at [429, 374] on div "lastX -= totalWidth ; } } , onRelease ( ) { gsap . to ( track . children , { ro…" at bounding box center [867, 470] width 957 height 655
type textarea "window.addEventListener("resize", initCarousel); });"
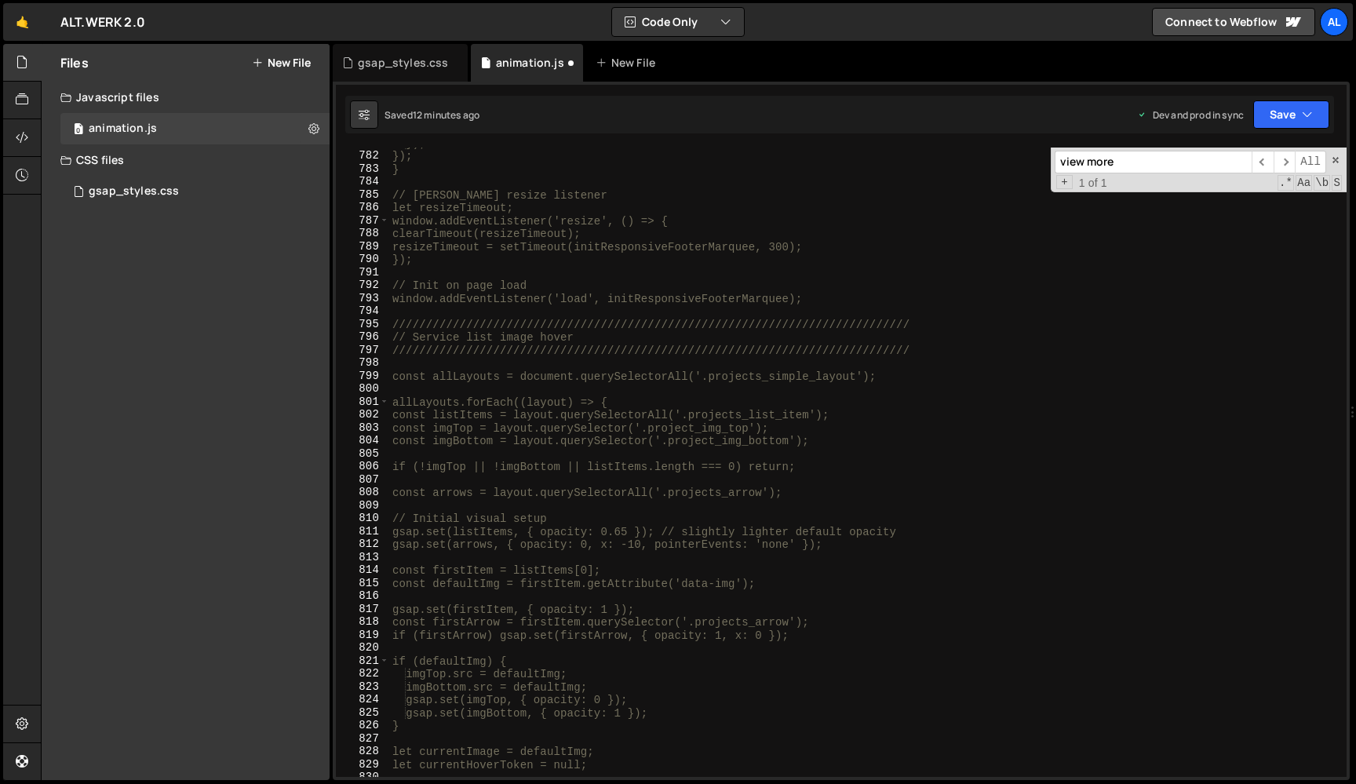
scroll to position [10225, 0]
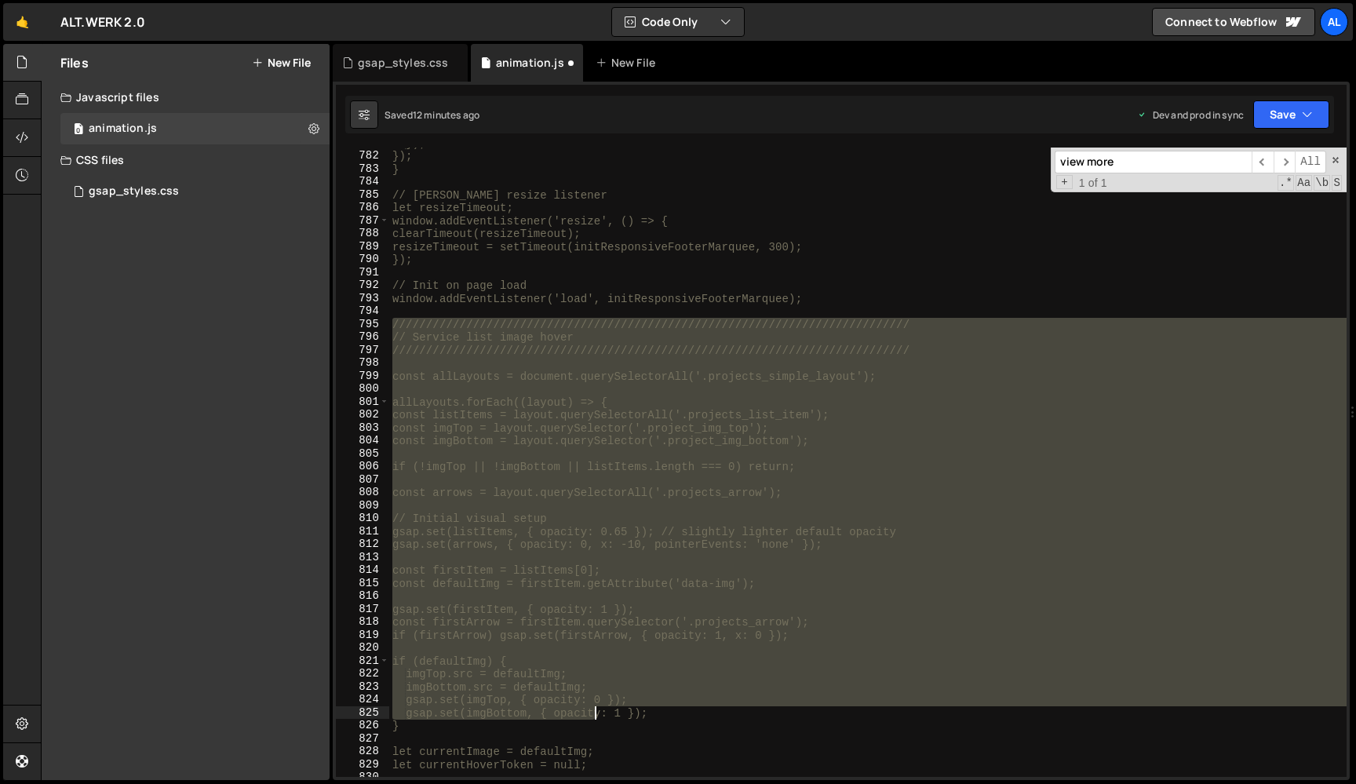
drag, startPoint x: 393, startPoint y: 320, endPoint x: 592, endPoint y: 704, distance: 432.3
click at [592, 704] on div "}); }); } // Debounced resize listener let resizeTimeout; window.addEventListen…" at bounding box center [867, 464] width 957 height 655
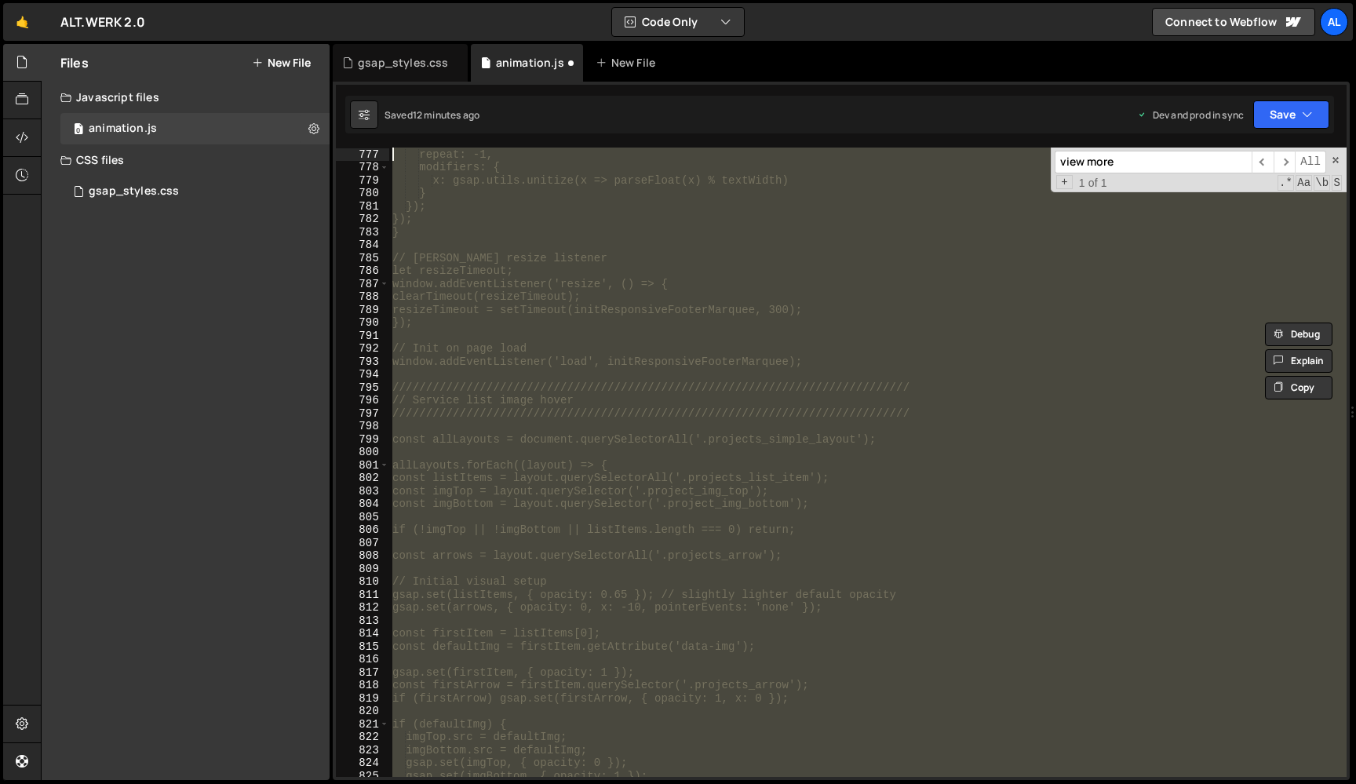
scroll to position [10162, 0]
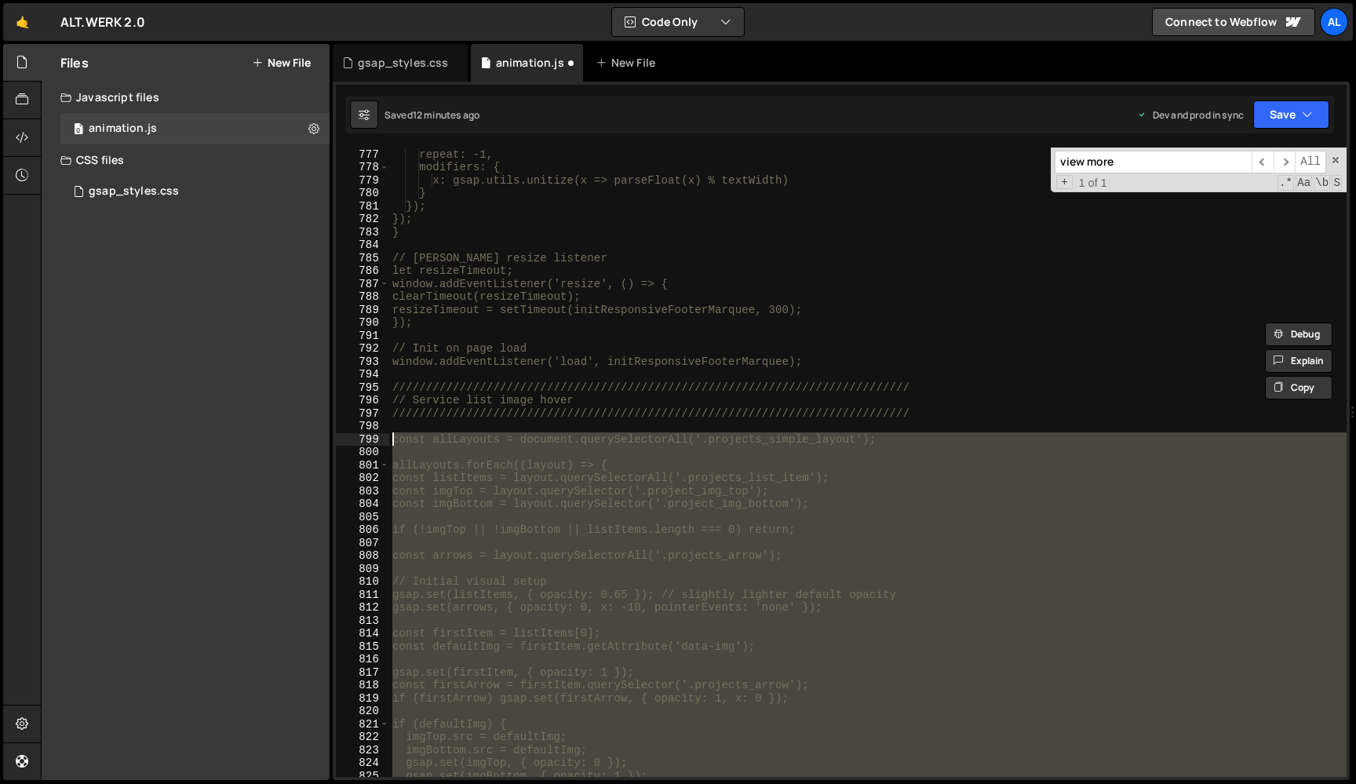
drag, startPoint x: 427, startPoint y: 388, endPoint x: 319, endPoint y: 444, distance: 121.4
click at [389, 444] on div "repeat: -1, modifiers: { x: gsap.utils.unitize(x => parseFloat(x) % textWidth) …" at bounding box center [867, 462] width 957 height 629
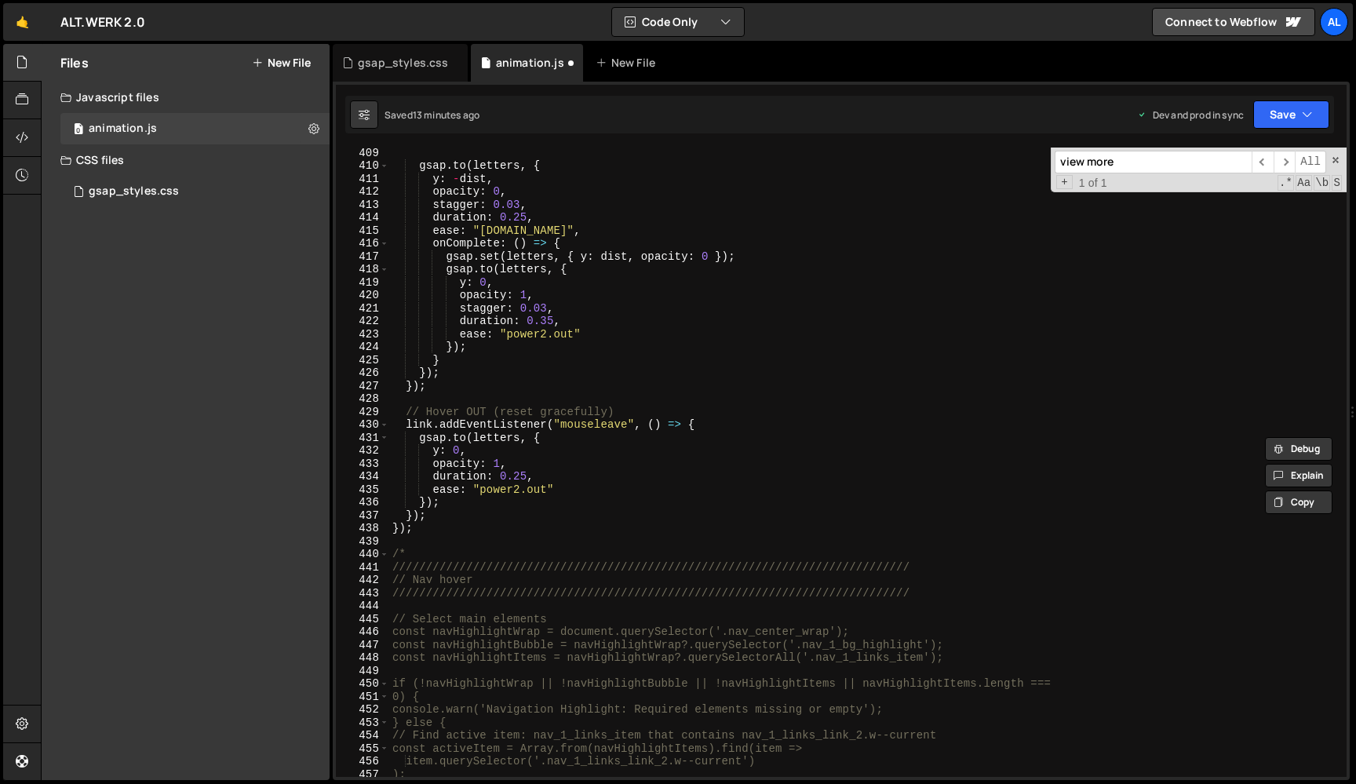
scroll to position [5300, 0]
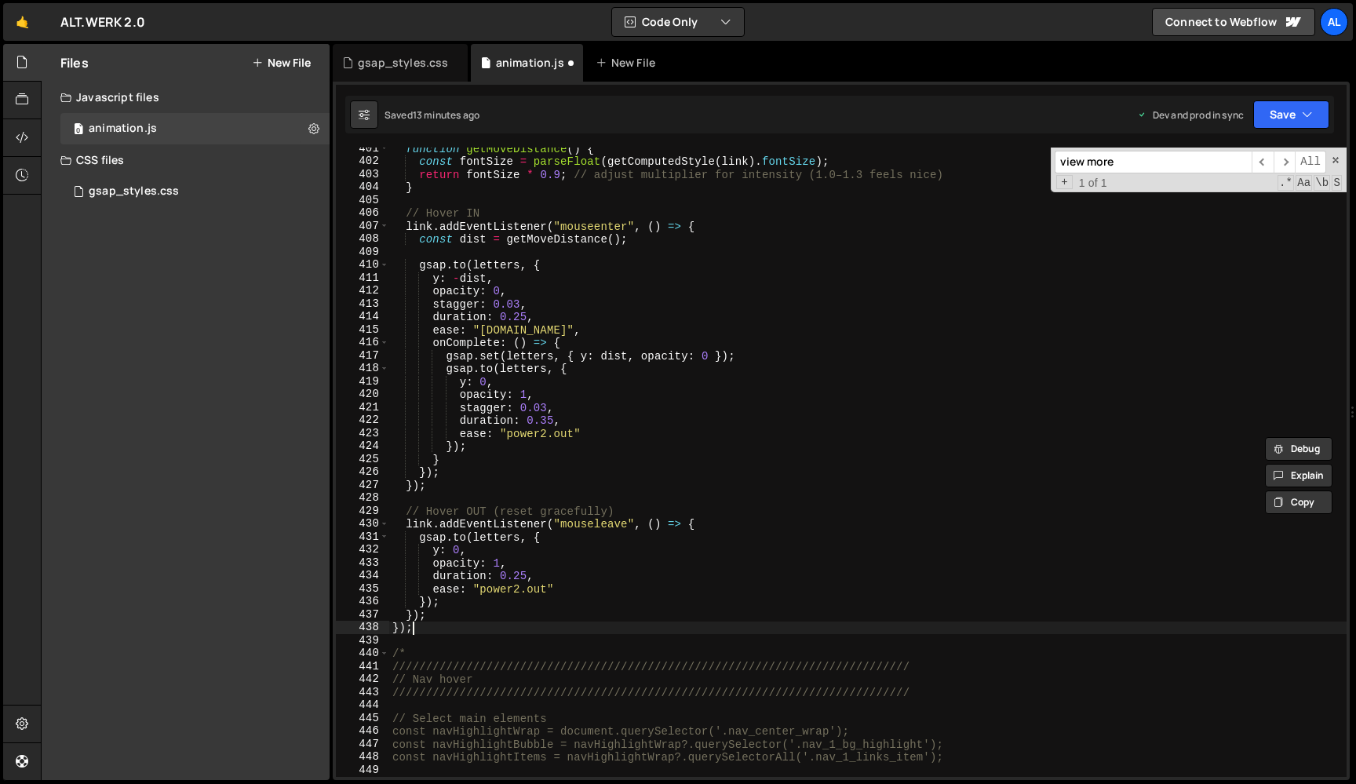
click at [424, 628] on div "function getMoveDistance ( ) { const fontSize = parseFloat ( getComputedStyle (…" at bounding box center [867, 469] width 957 height 655
type textarea "});"
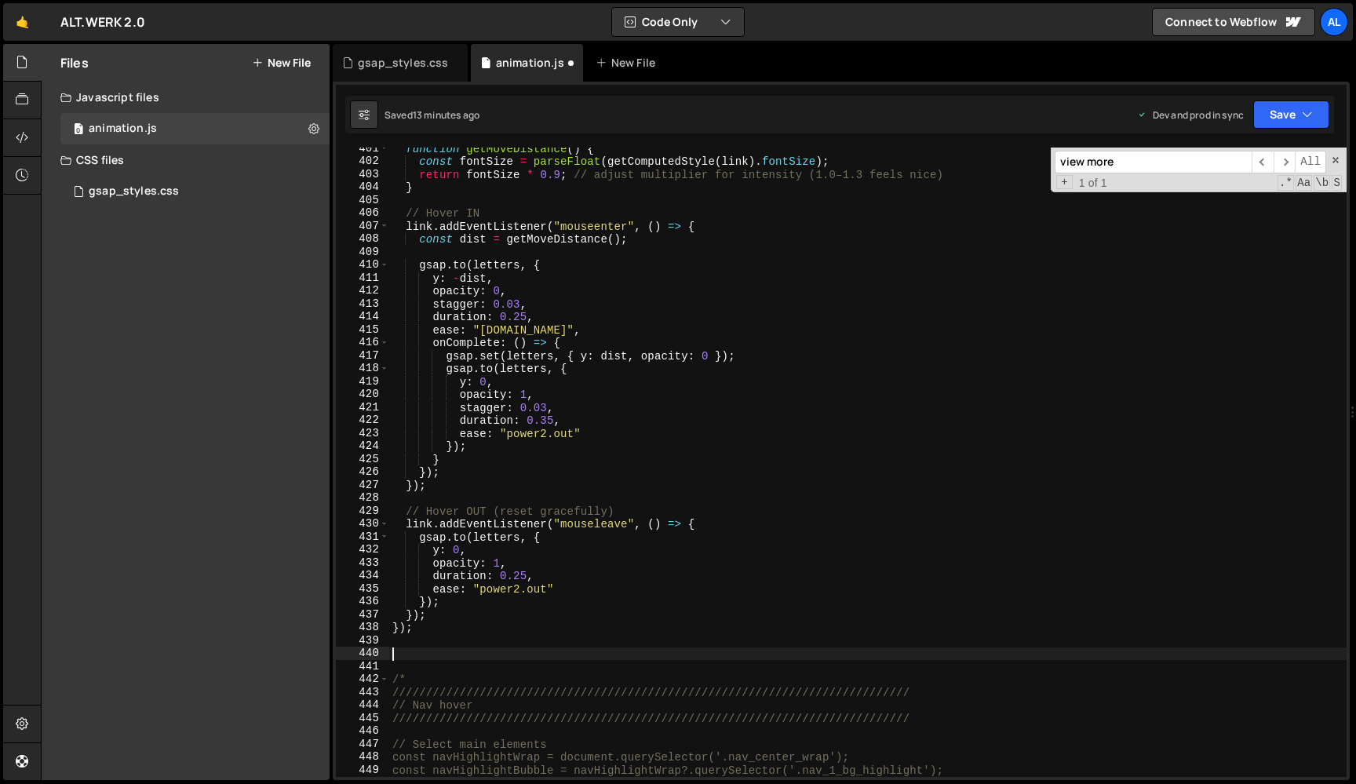
paste textarea "});"
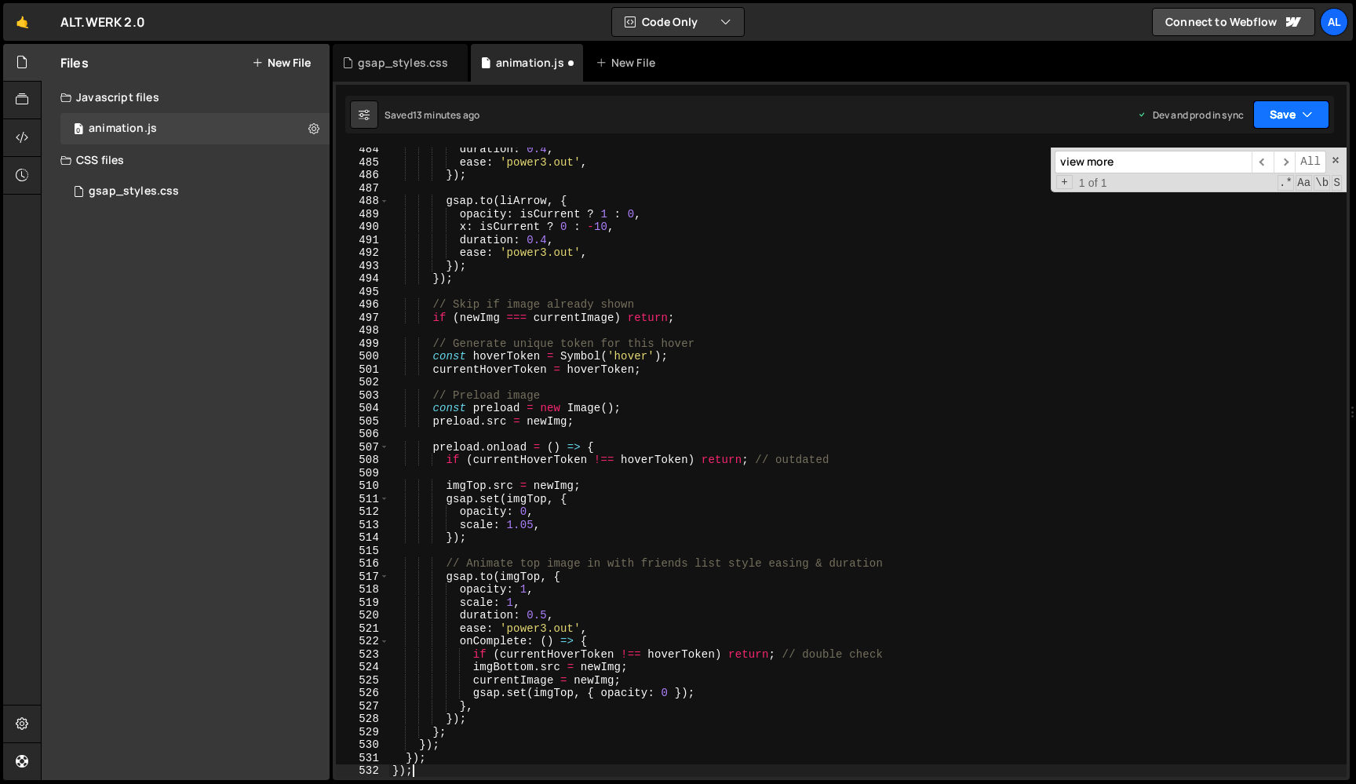
click at [1280, 112] on button "Save" at bounding box center [1291, 114] width 76 height 28
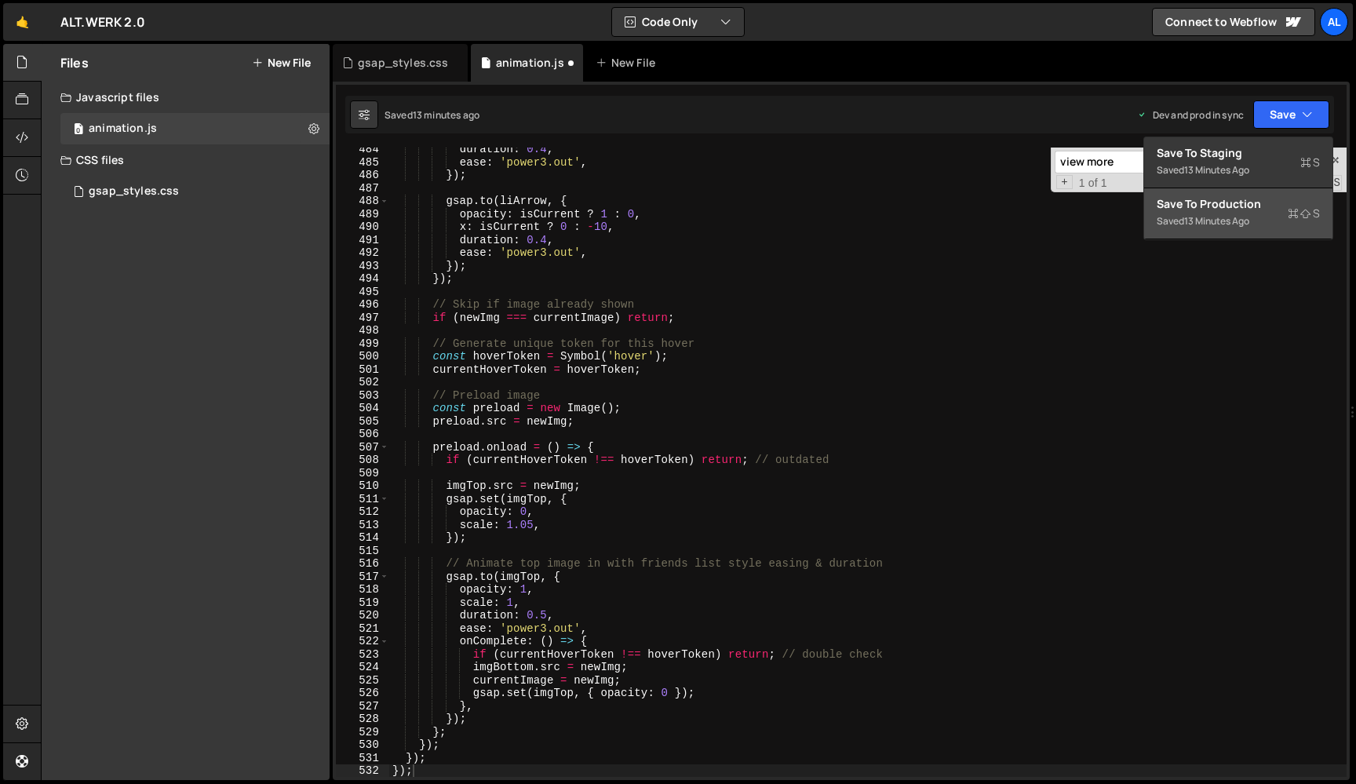
click at [1208, 198] on div "Save to Production S" at bounding box center [1238, 204] width 163 height 16
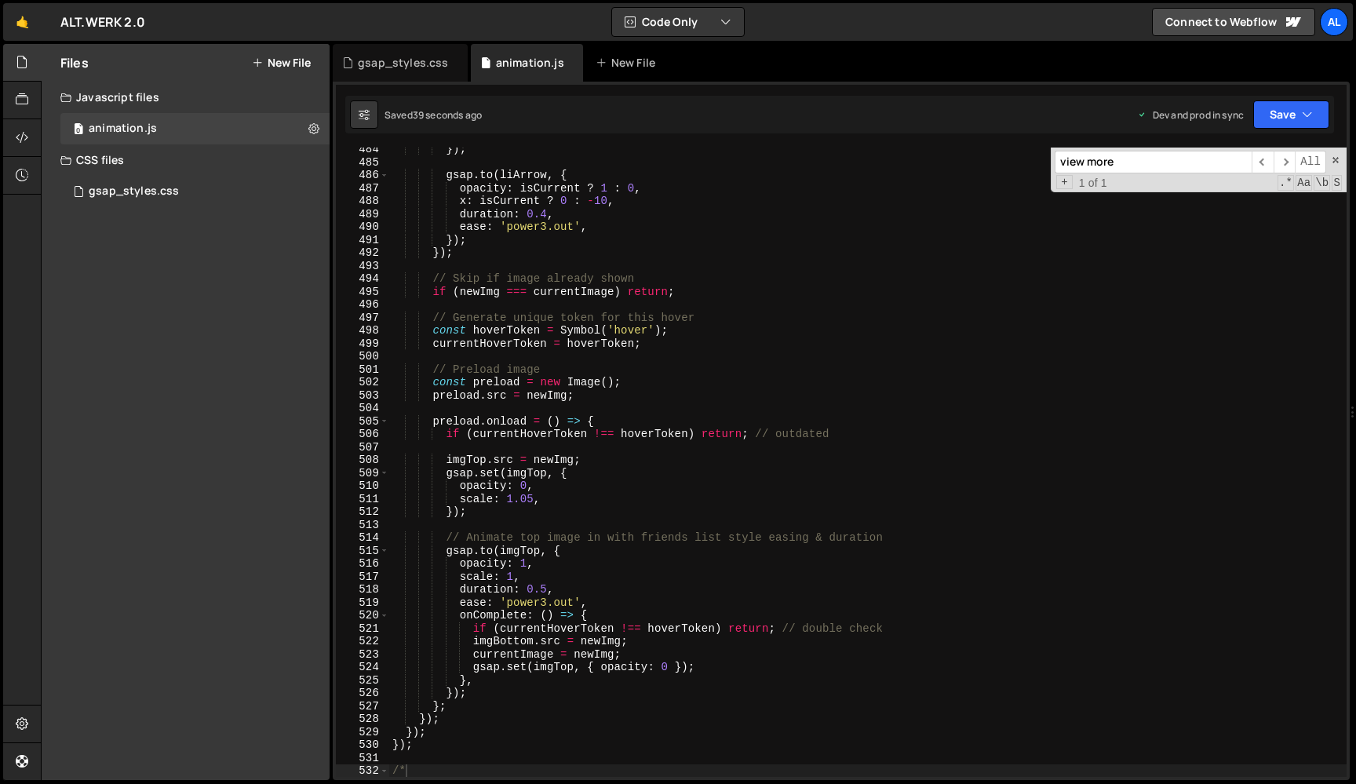
click at [574, 479] on div "}) ; gsap . to ( liArrow , { opacity : isCurrent ? 1 : 0 , x : isCurrent ? 0 : …" at bounding box center [867, 470] width 957 height 655
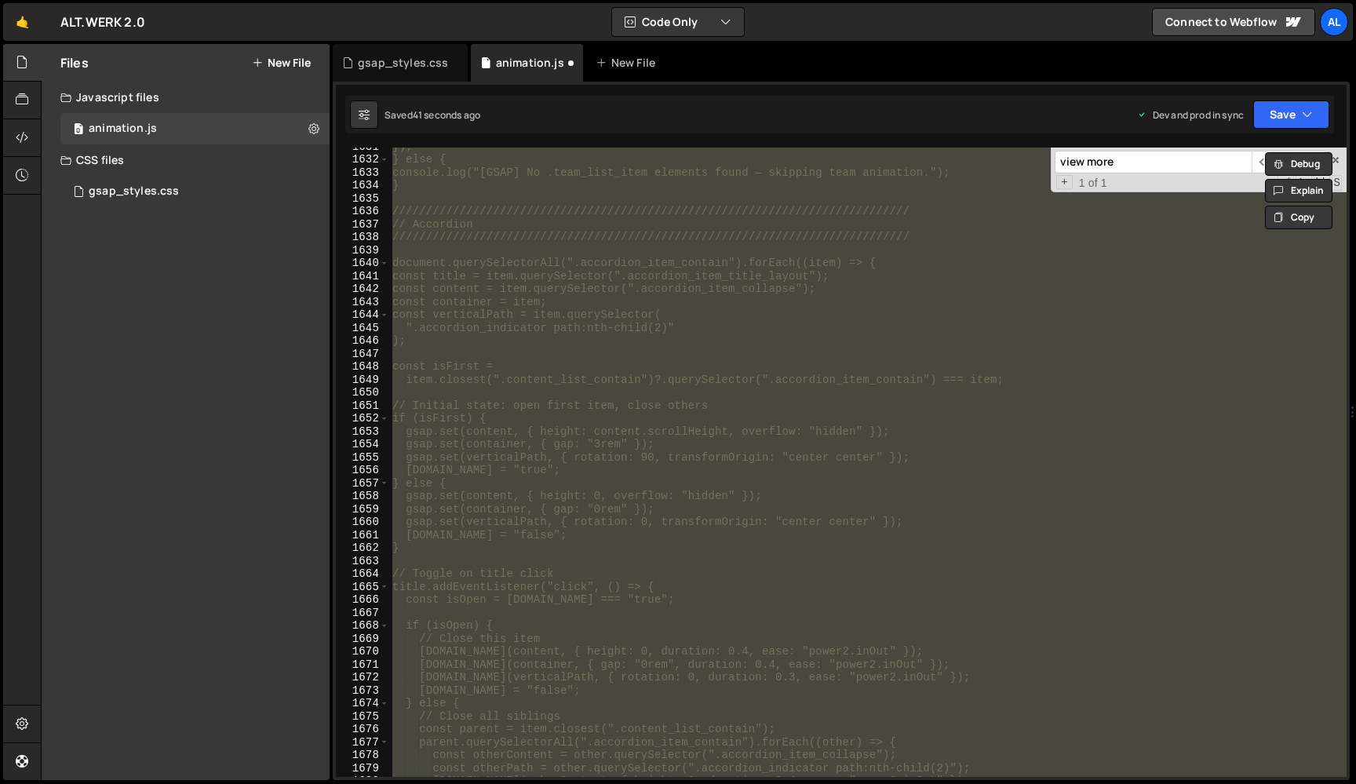
scroll to position [21007, 0]
click at [574, 479] on div "// Team Grid reveal ///////////////////////////////////////////////////////////…" at bounding box center [867, 462] width 957 height 629
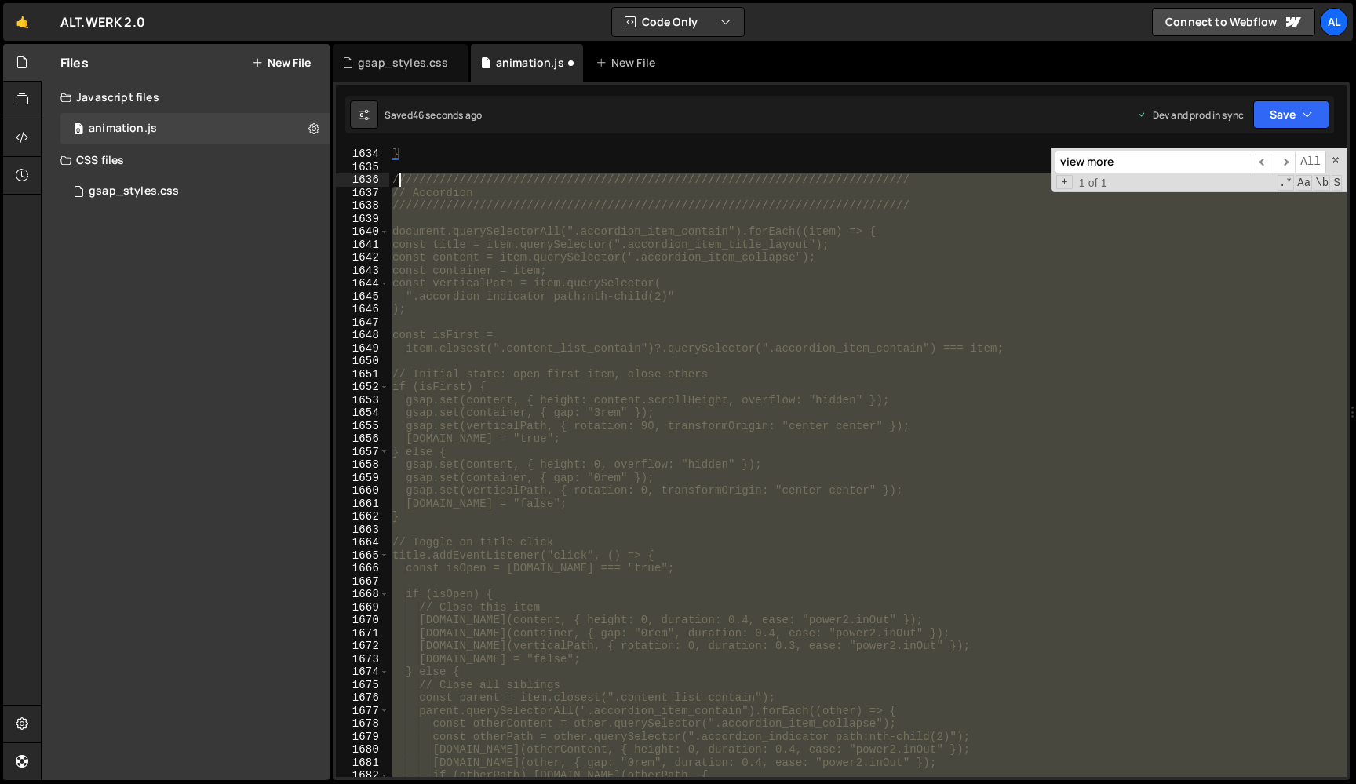
scroll to position [21258, 0]
drag, startPoint x: 453, startPoint y: 603, endPoint x: 351, endPoint y: 186, distance: 429.7
click at [389, 186] on div "} /////////////////////////////////////////////////////////////////////////////…" at bounding box center [867, 462] width 957 height 629
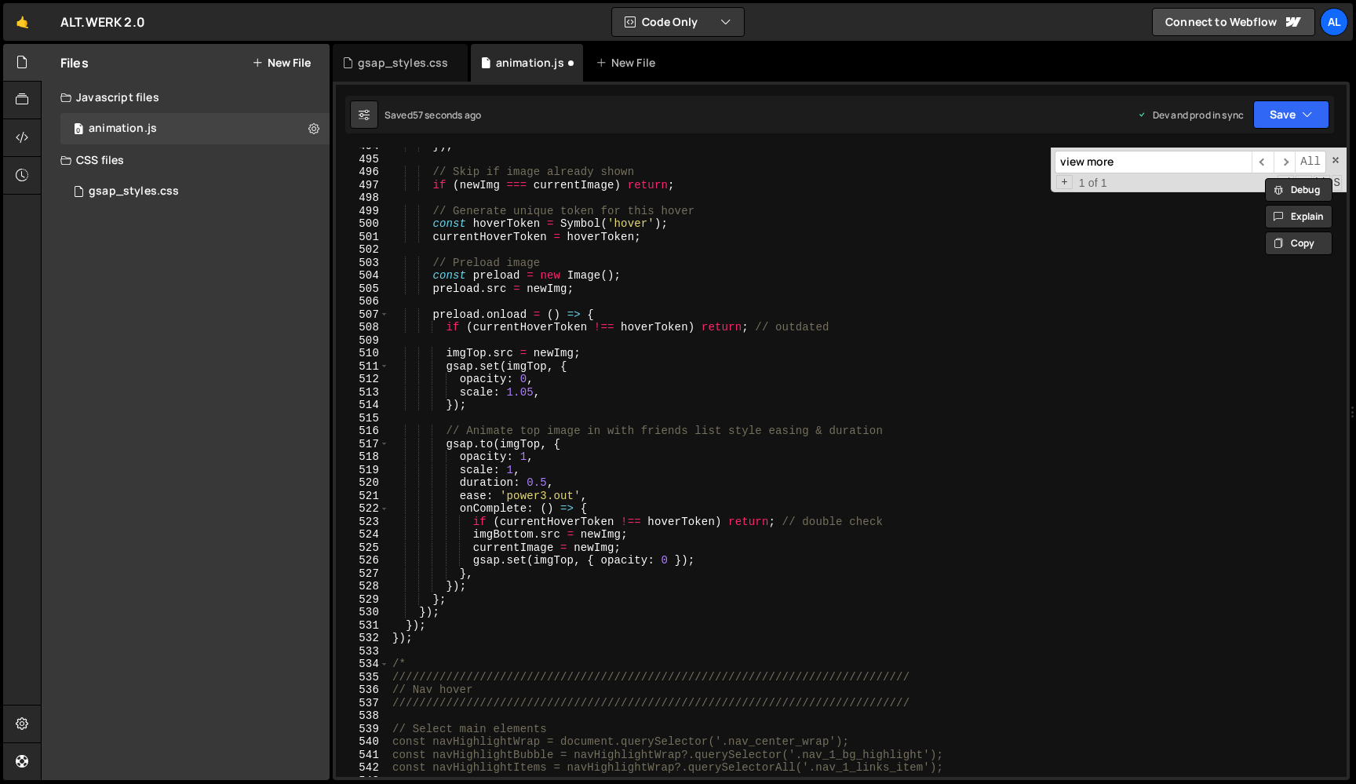
scroll to position [6518, 0]
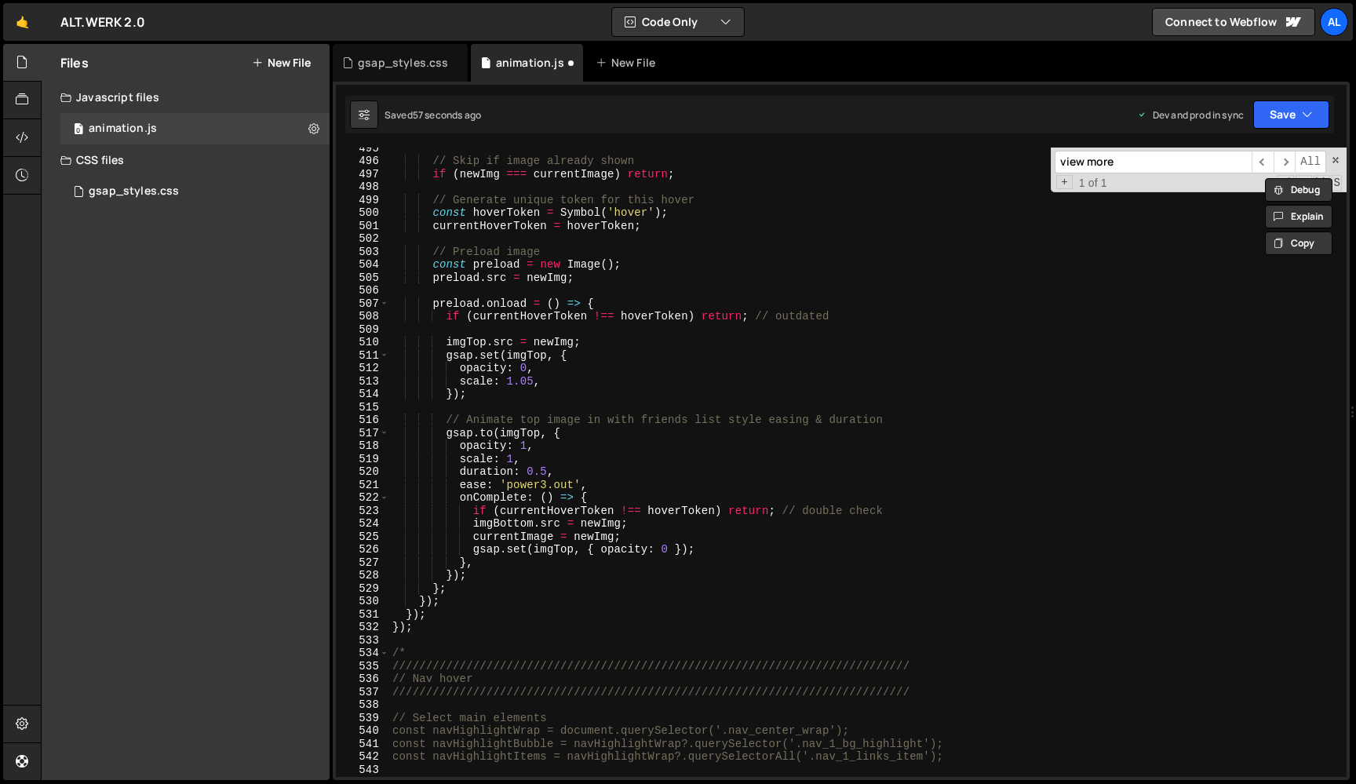
click at [437, 632] on div "// Skip if image already shown if ( newImg === currentImage ) return ; // Gener…" at bounding box center [867, 468] width 957 height 655
type textarea "});"
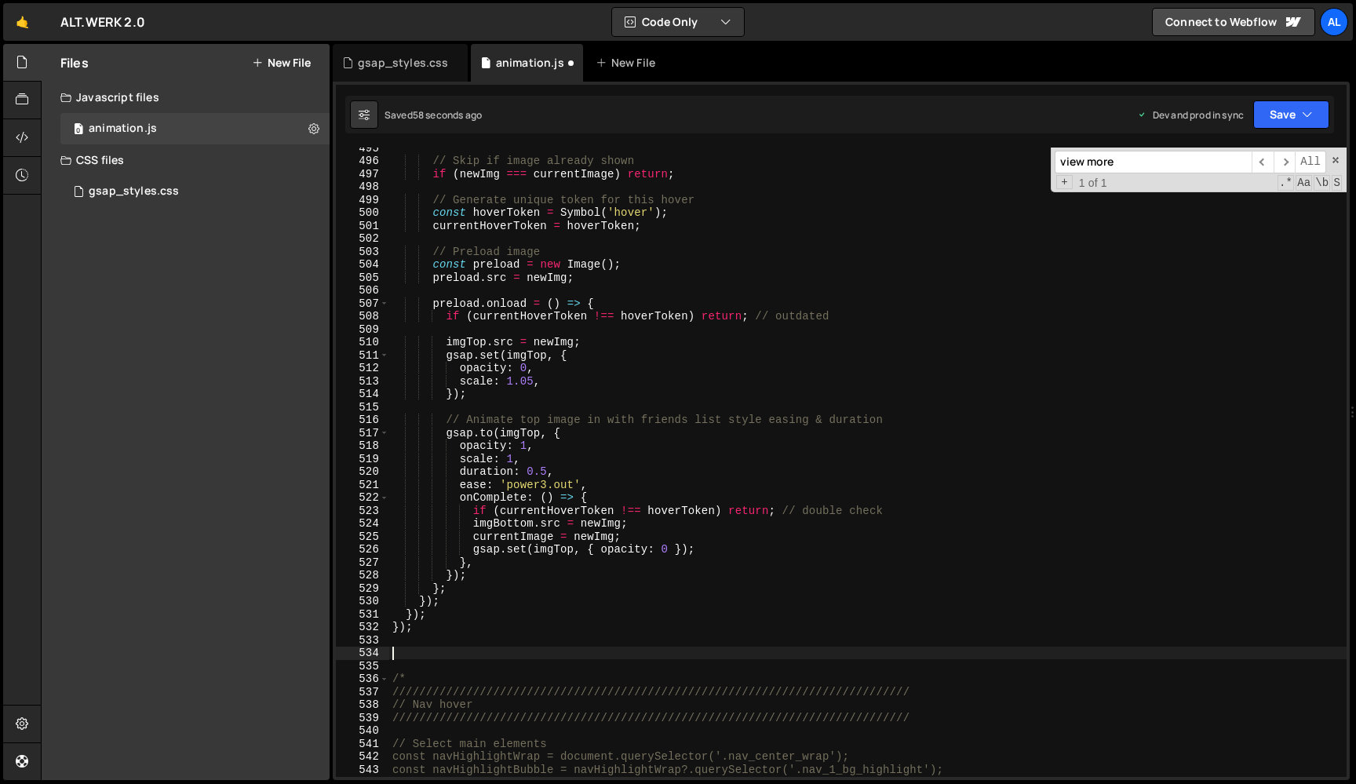
paste textarea "});"
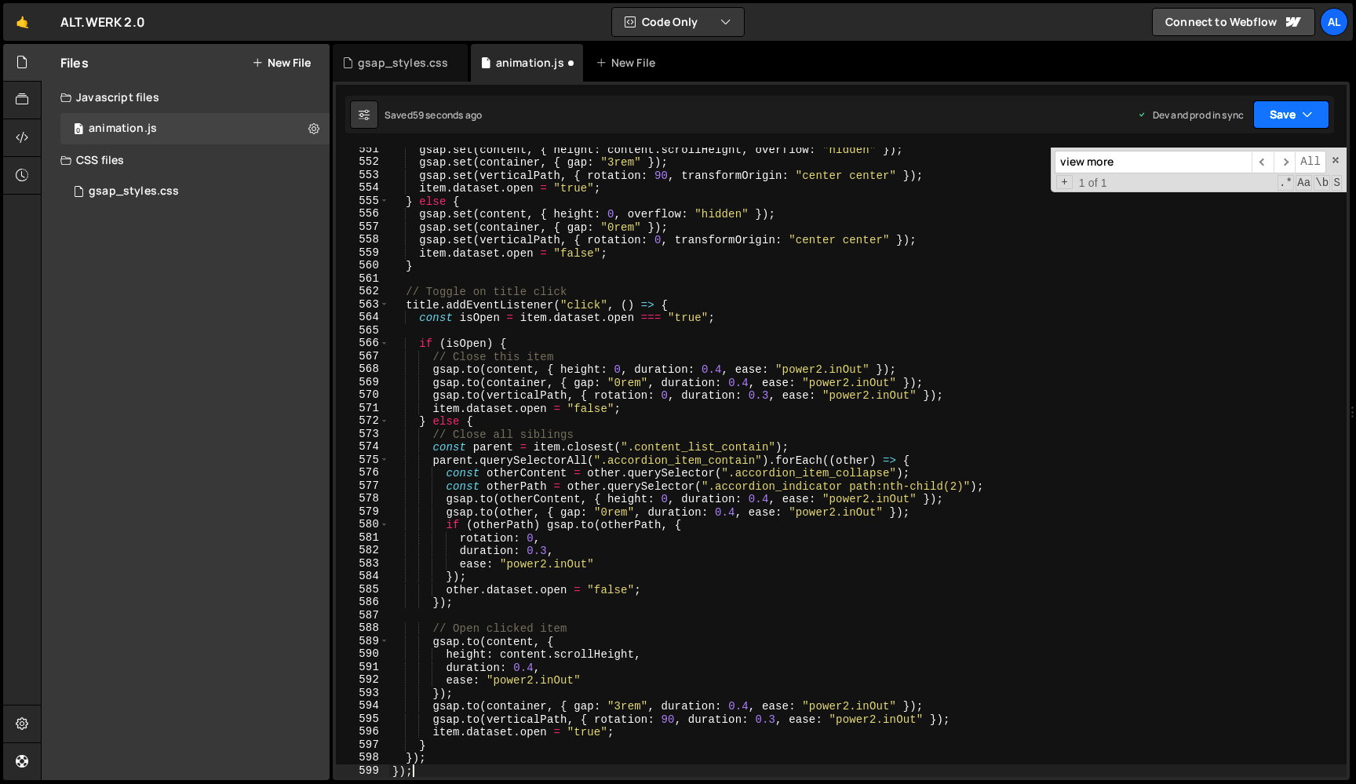
click at [1275, 121] on button "Save" at bounding box center [1291, 114] width 76 height 28
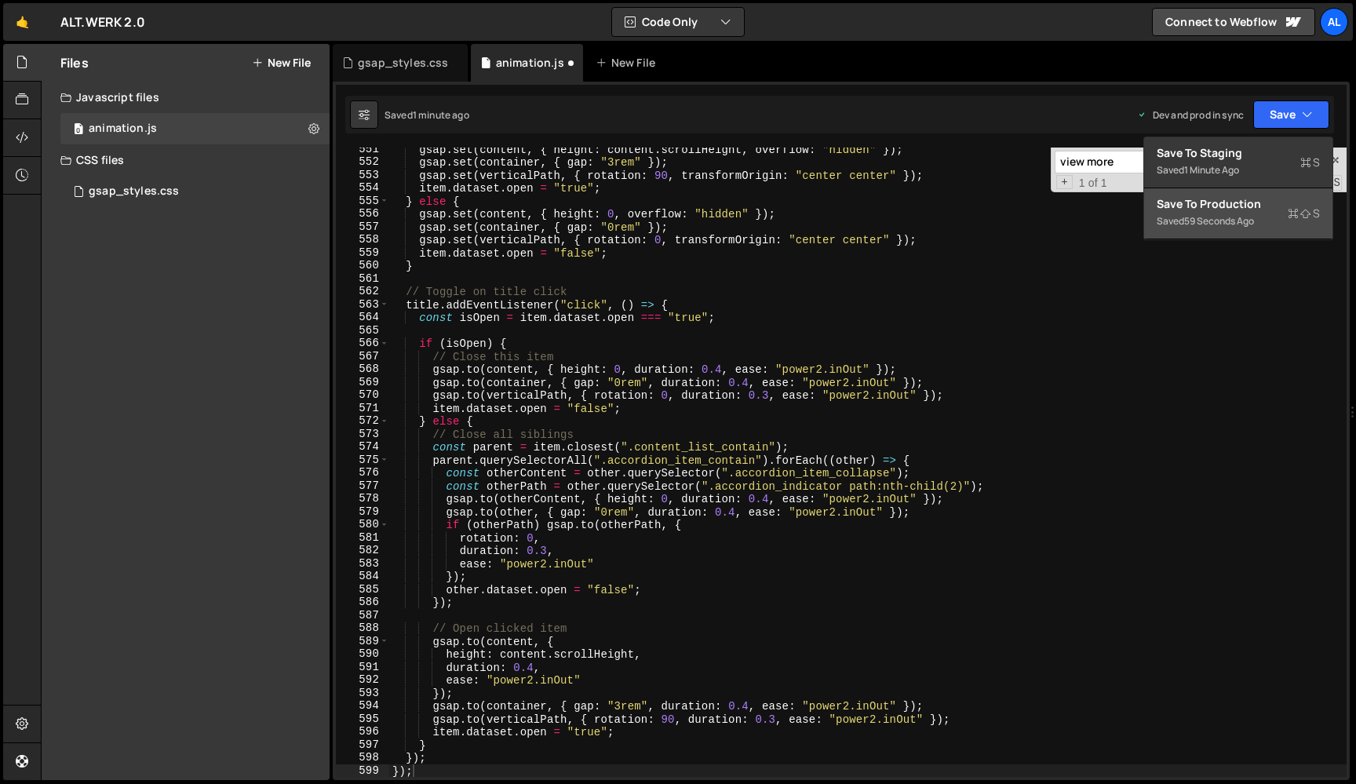
click at [1198, 215] on div "59 seconds ago" at bounding box center [1219, 220] width 70 height 13
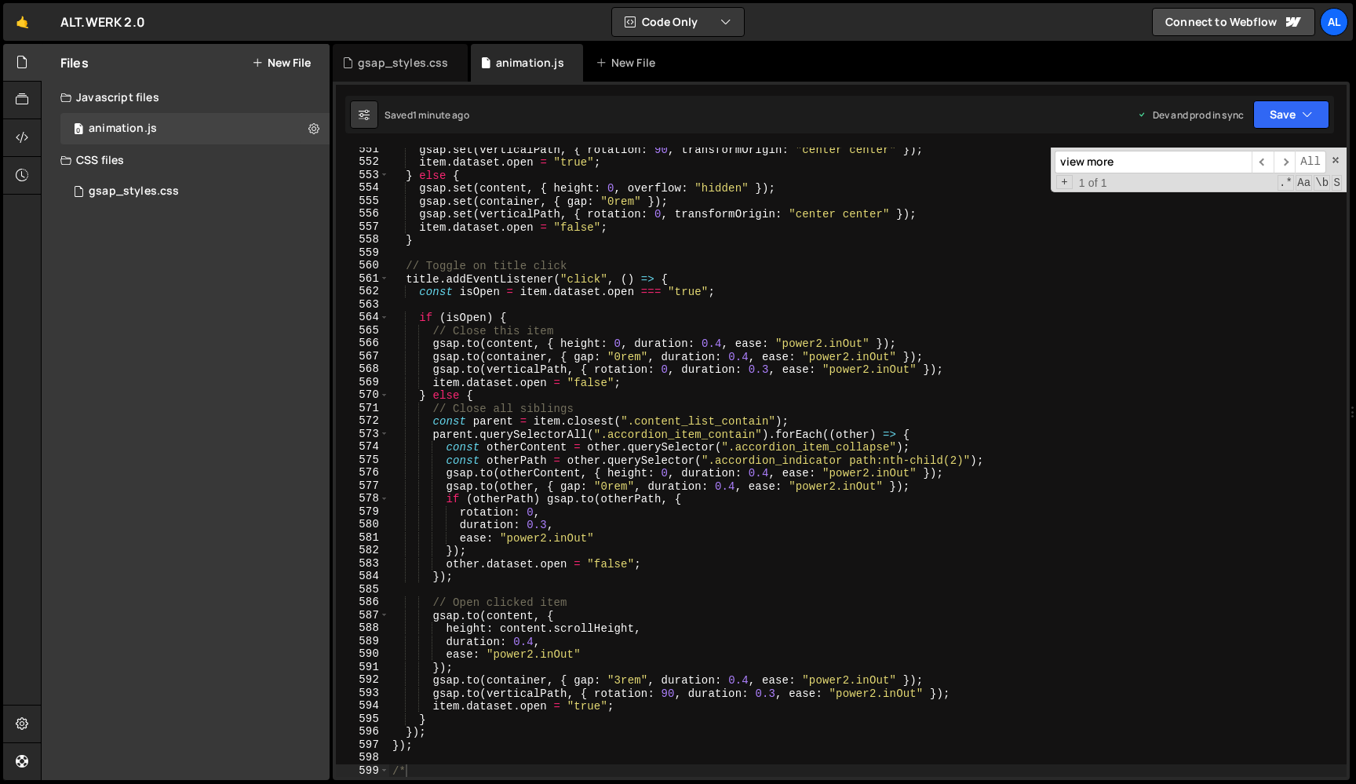
click at [492, 354] on div "gsap . set ( verticalPath , { rotation : 90 , transformOrigin : "center center"…" at bounding box center [867, 470] width 957 height 655
type textarea "*/"
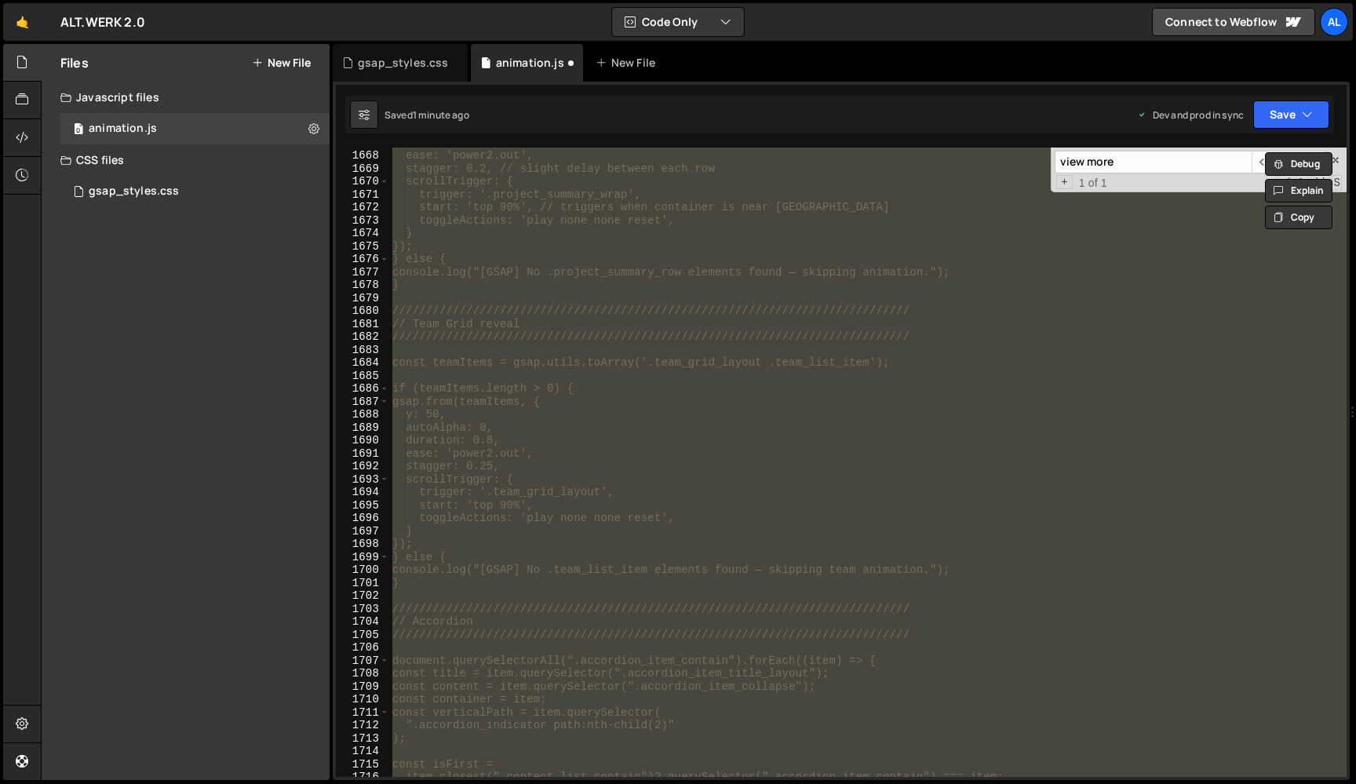
click at [492, 354] on div "duration: 0.8, ease: 'power2.out', stagger: 0.2, // slight delay between each r…" at bounding box center [867, 462] width 957 height 629
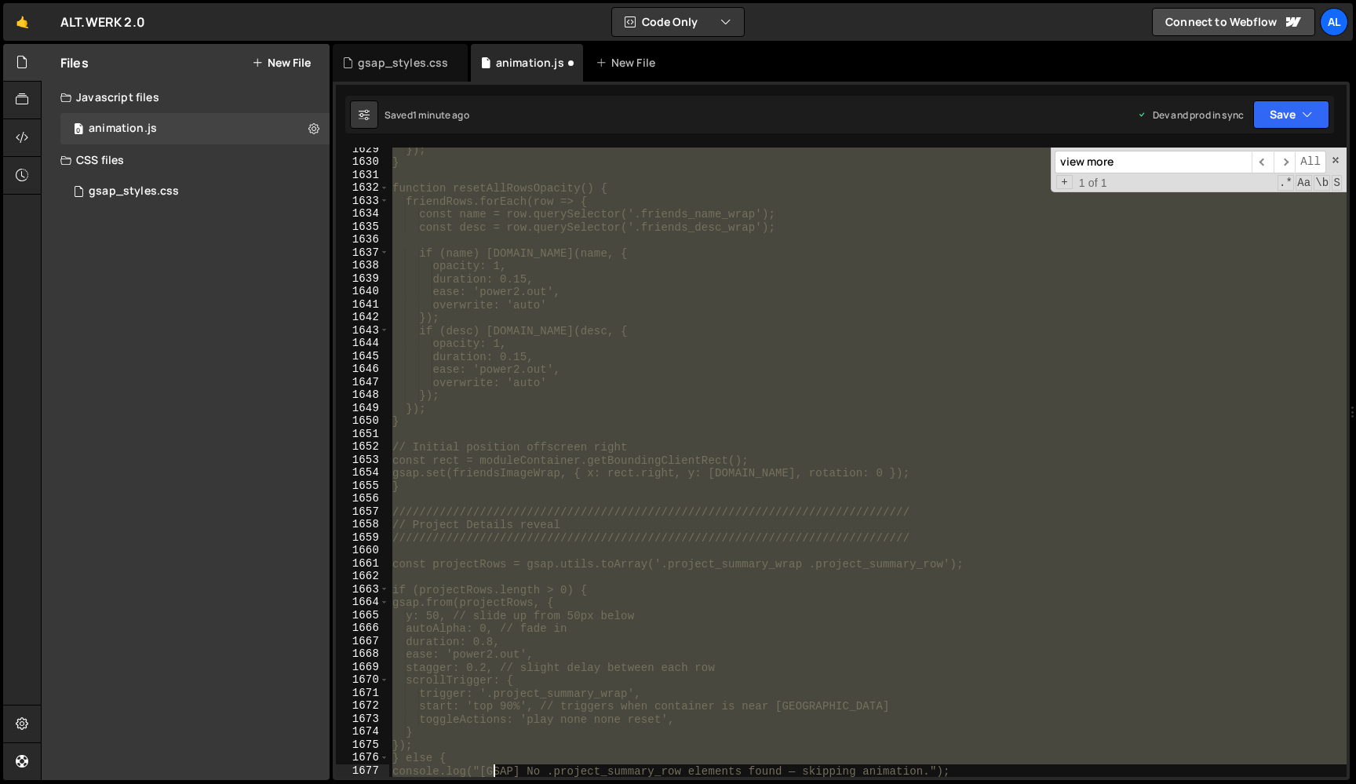
scroll to position [21236, 0]
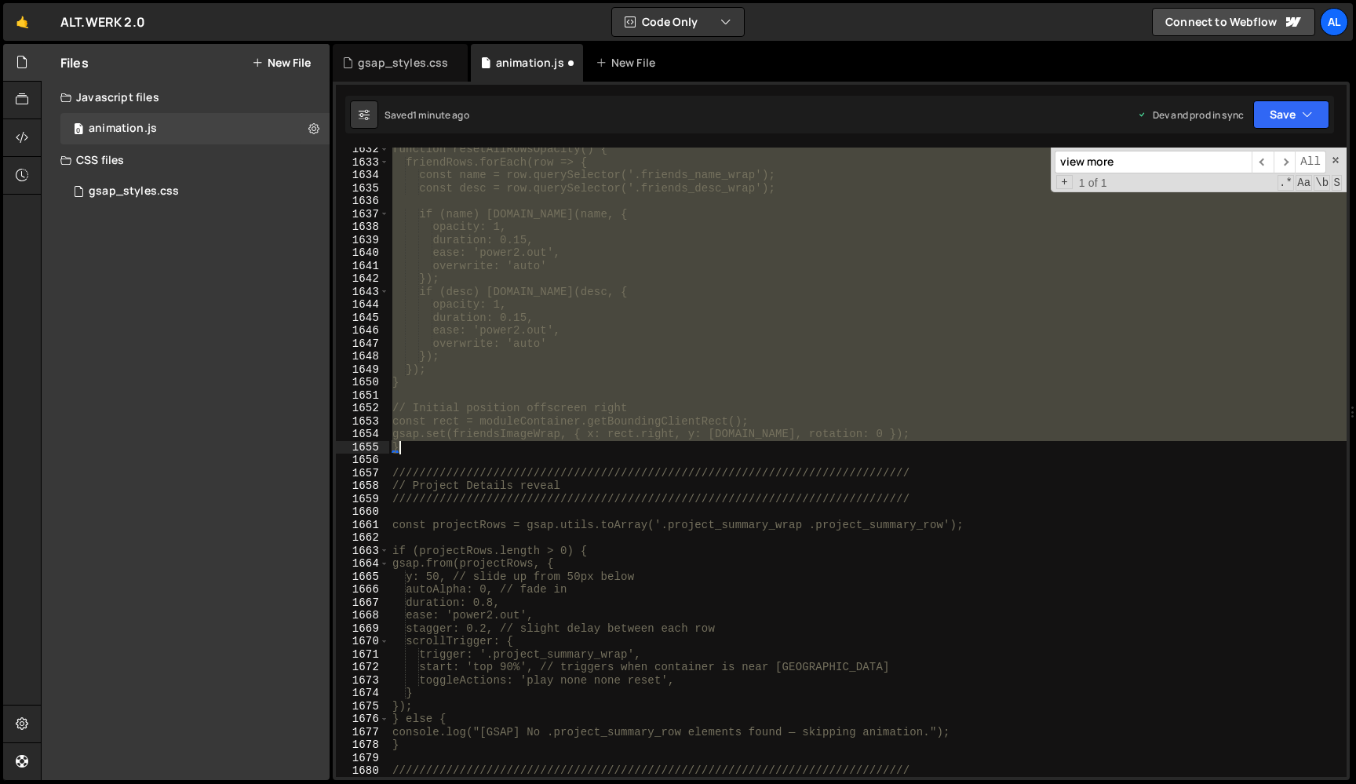
drag, startPoint x: 395, startPoint y: 452, endPoint x: 472, endPoint y: 450, distance: 76.1
click at [472, 450] on div "function resetAllRowsOpacity() { friendRows.forEach(row => { const name = row.q…" at bounding box center [867, 470] width 957 height 655
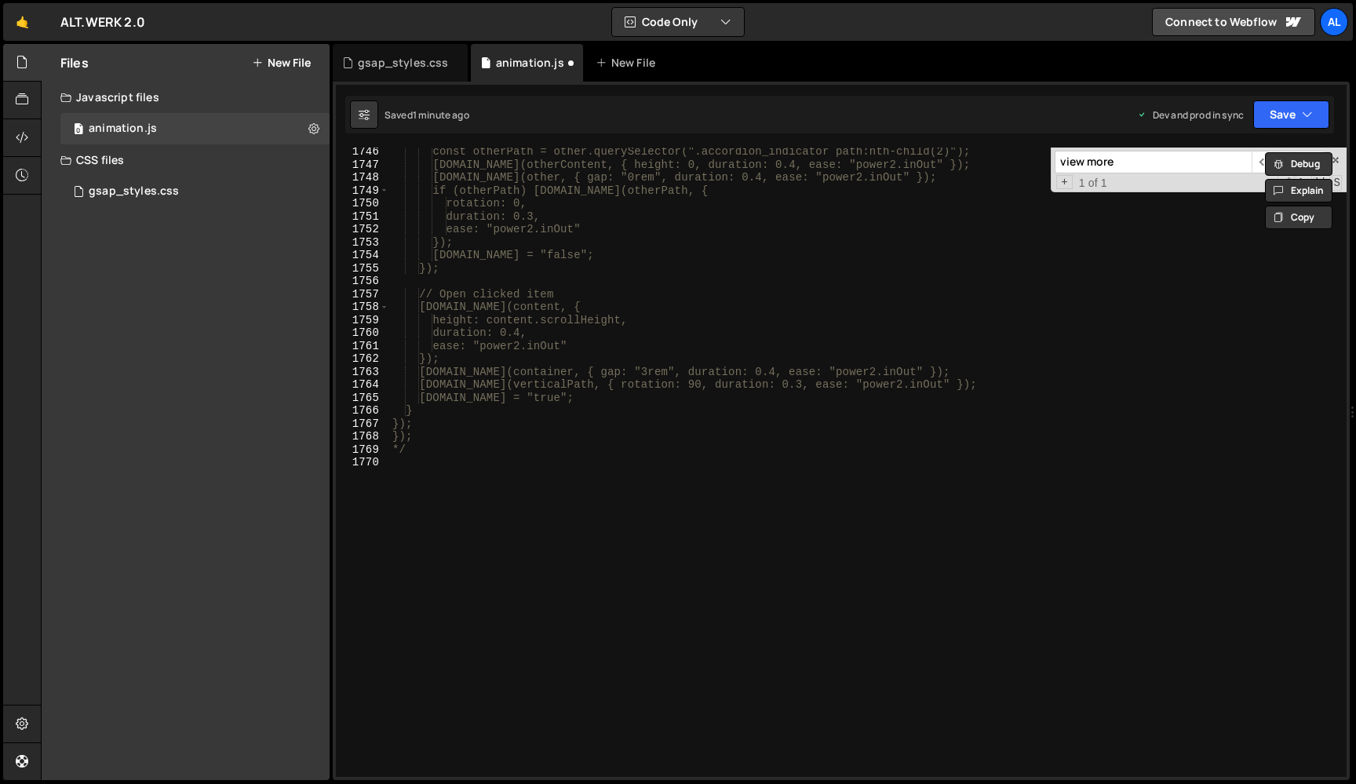
scroll to position [22710, 0]
click at [493, 455] on div "const otherPath = other.querySelector(".accordion_indicator path:nth-child(2)")…" at bounding box center [867, 472] width 957 height 655
type textarea "*/"
paste textarea "}"
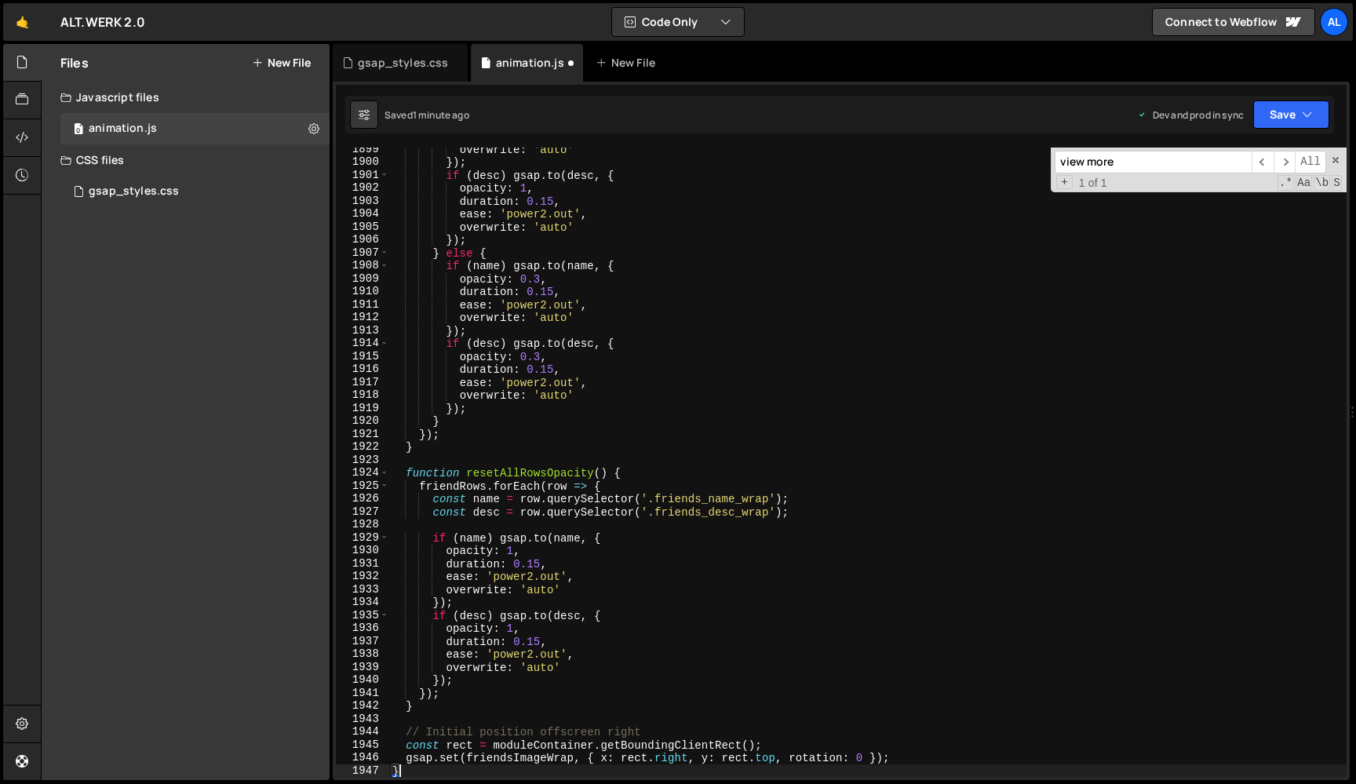
scroll to position [24693, 0]
type textarea "}"
click at [1294, 108] on button "Save" at bounding box center [1291, 114] width 76 height 28
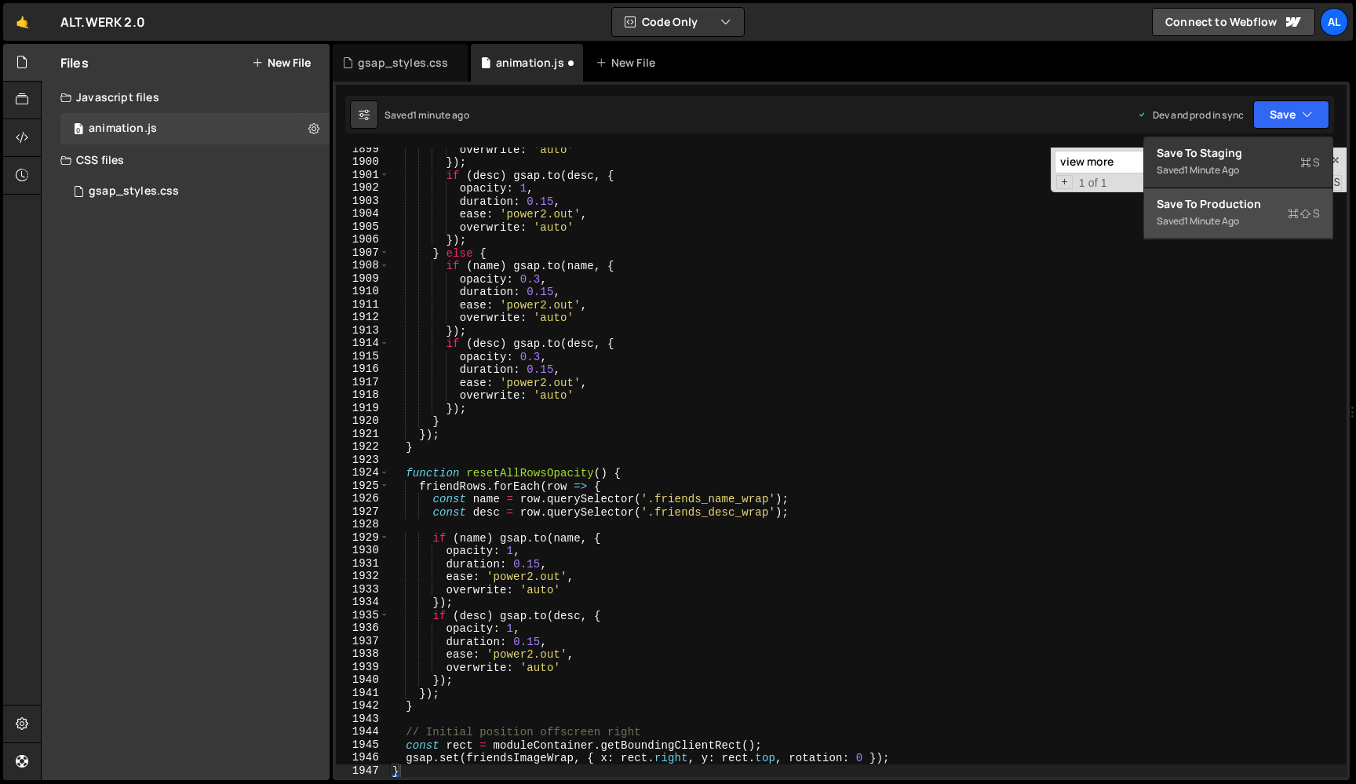
click at [1208, 213] on div "Saved 1 minute ago" at bounding box center [1238, 221] width 163 height 19
